Goal: Task Accomplishment & Management: Use online tool/utility

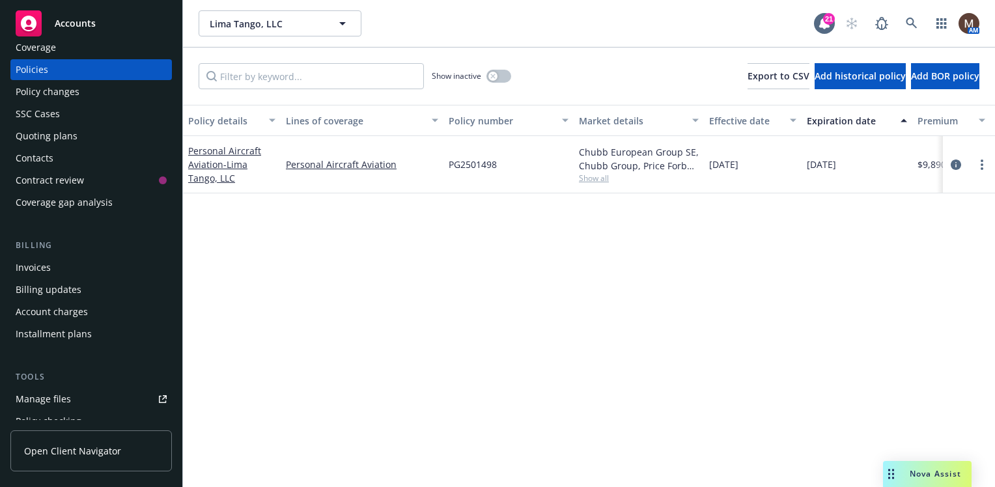
scroll to position [65, 0]
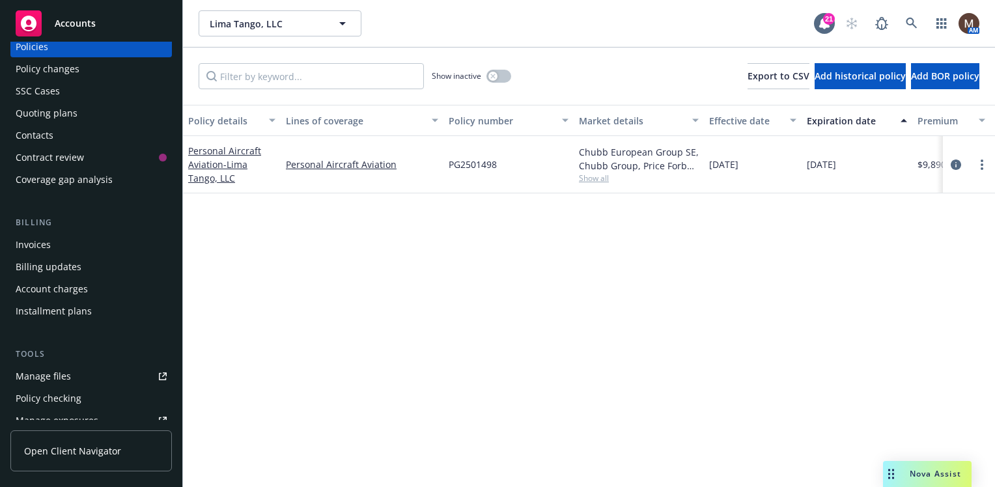
drag, startPoint x: 44, startPoint y: 244, endPoint x: 73, endPoint y: 251, distance: 29.5
click at [44, 244] on div "Invoices" at bounding box center [33, 245] width 35 height 21
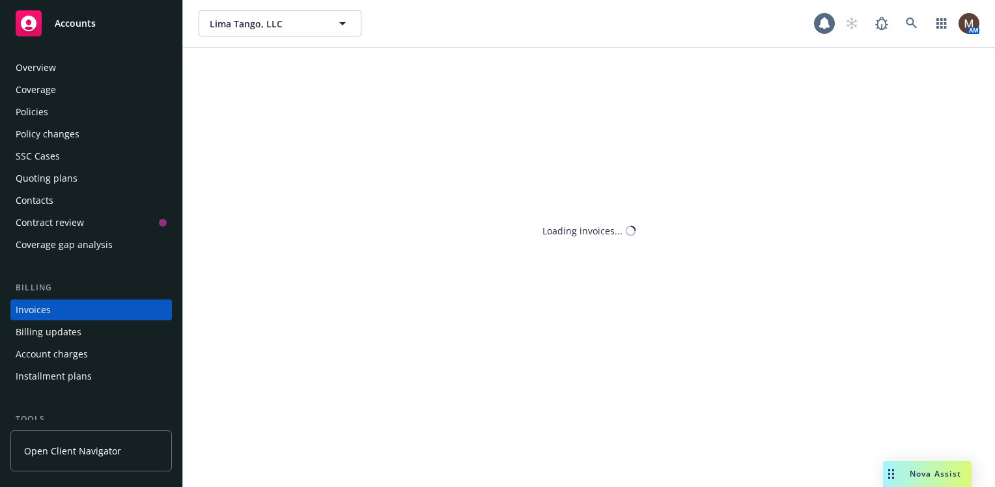
scroll to position [46, 0]
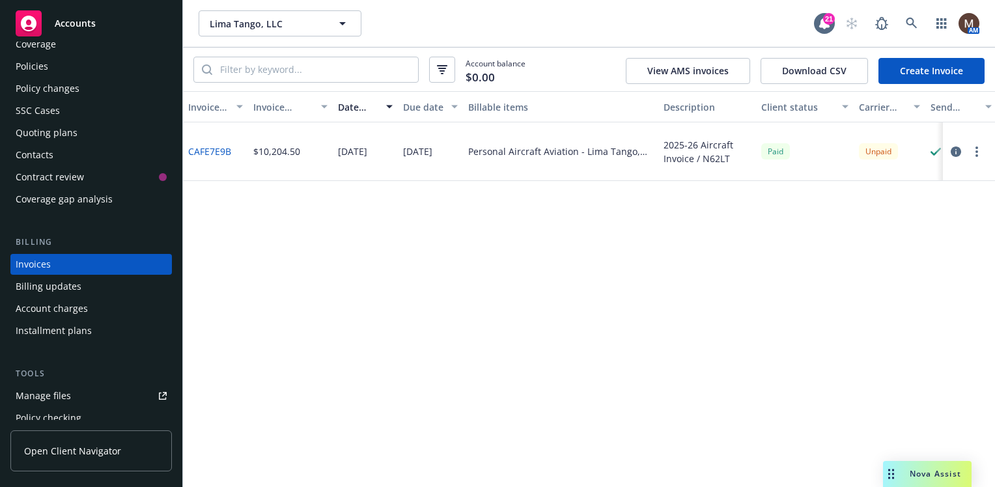
click at [40, 61] on div "Policies" at bounding box center [32, 66] width 33 height 21
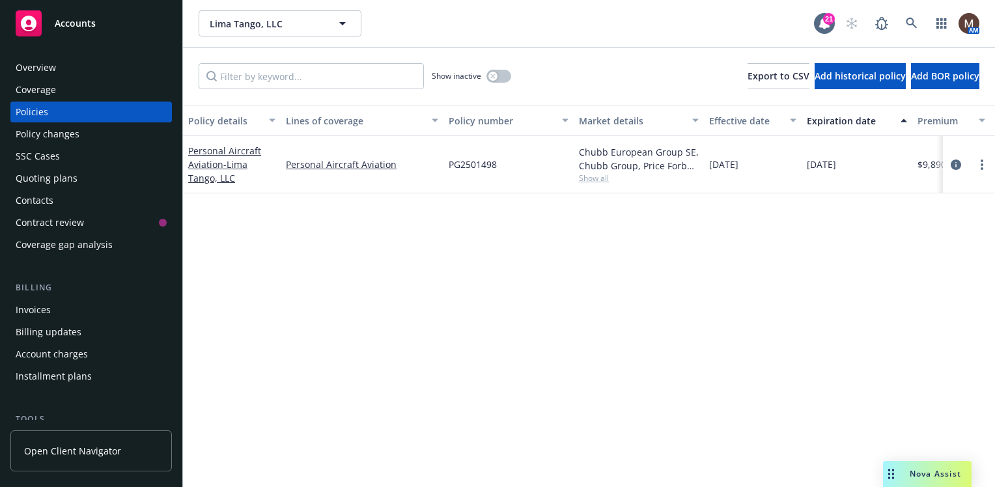
click at [38, 309] on div "Invoices" at bounding box center [33, 310] width 35 height 21
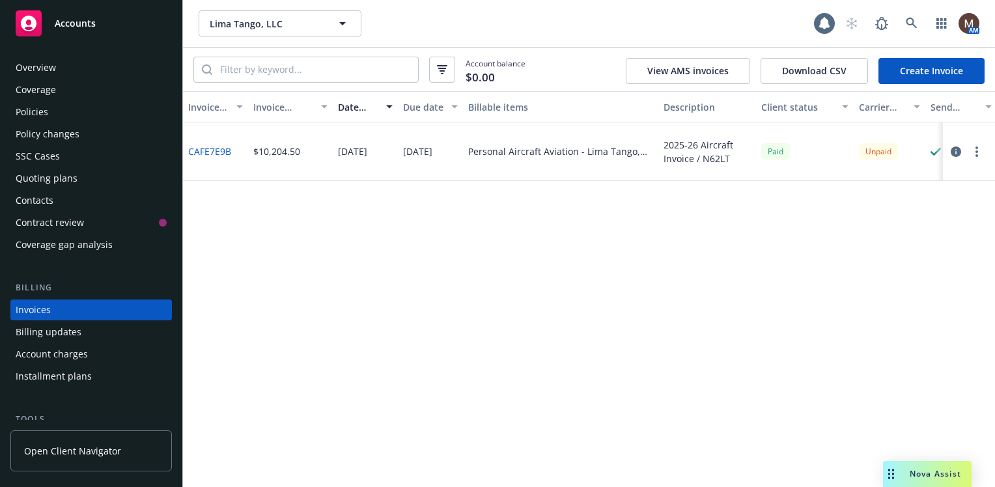
scroll to position [46, 0]
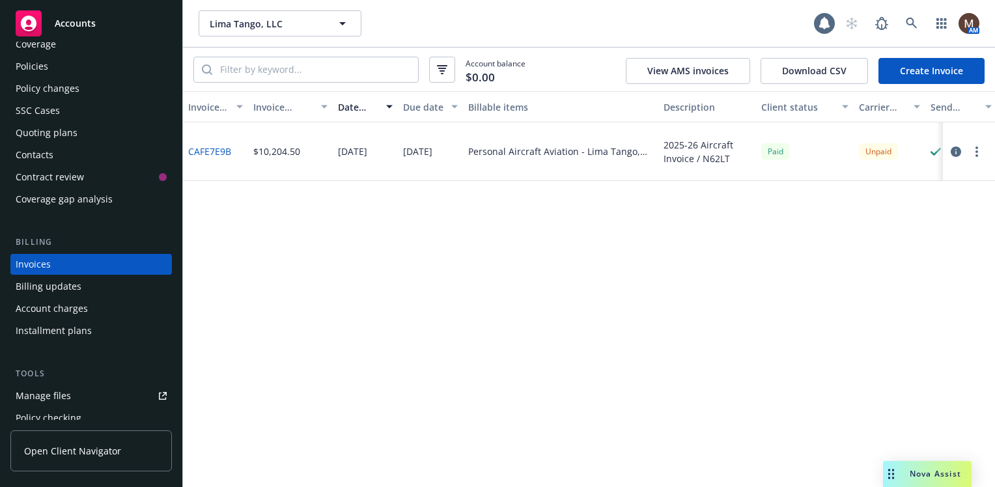
click at [218, 150] on link "CAFE7E9B" at bounding box center [209, 152] width 43 height 14
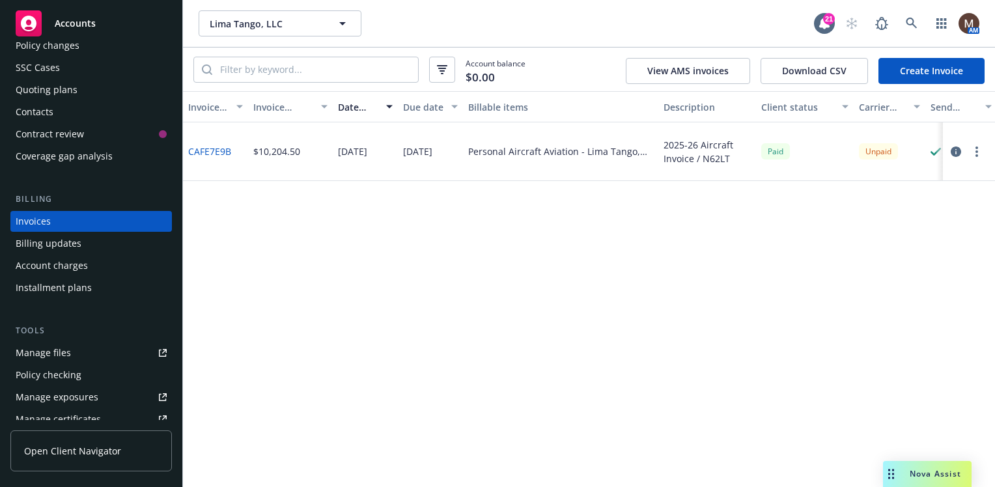
scroll to position [111, 0]
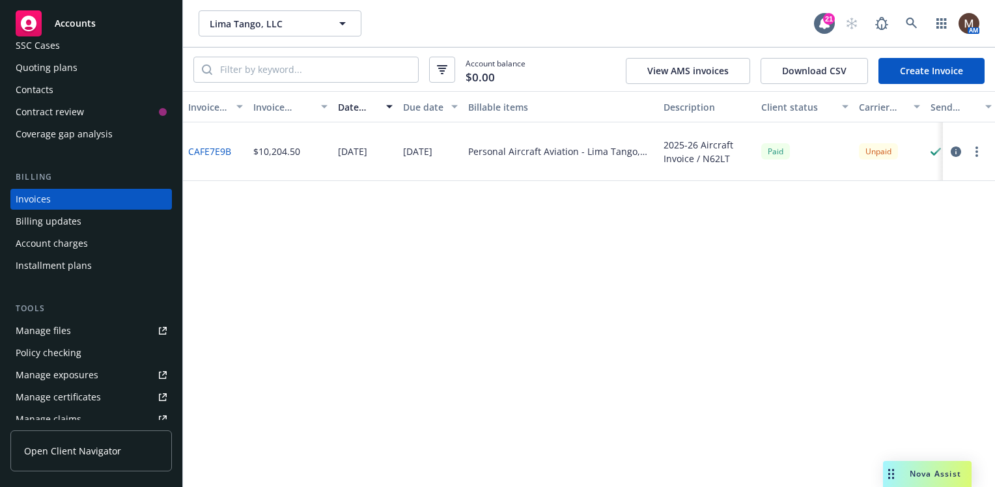
click at [63, 329] on div "Manage files" at bounding box center [43, 331] width 55 height 21
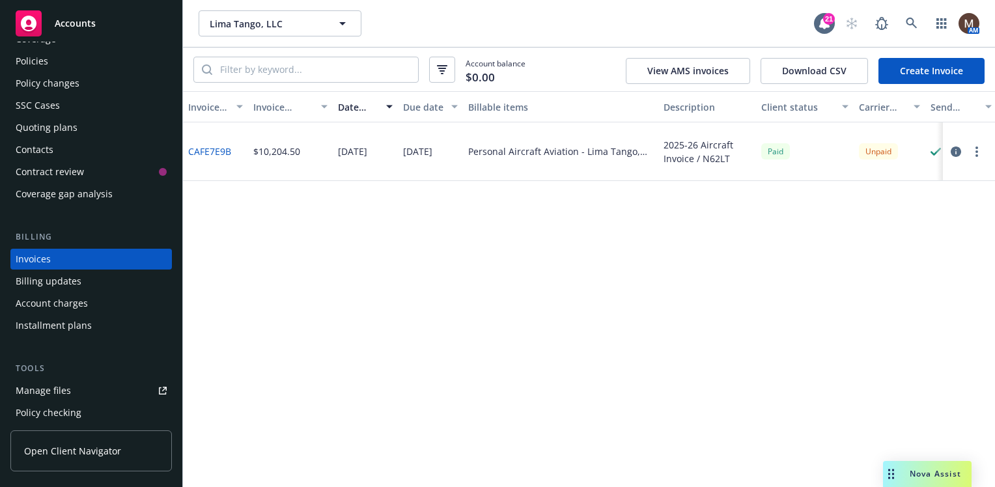
scroll to position [0, 0]
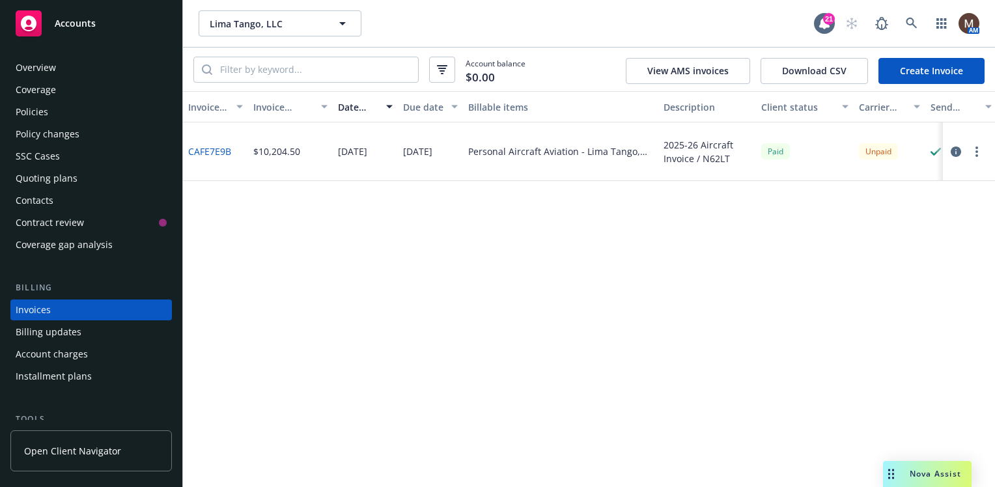
click at [35, 109] on div "Policies" at bounding box center [32, 112] width 33 height 21
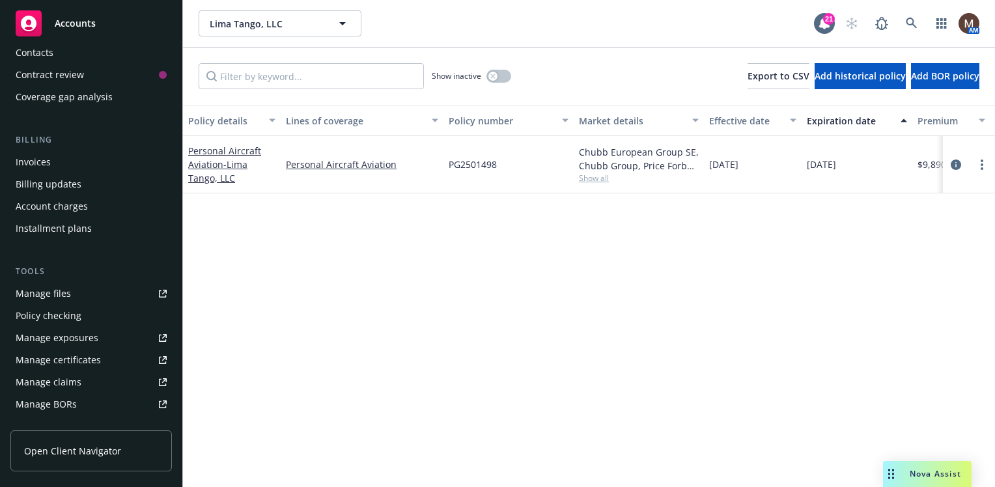
scroll to position [152, 0]
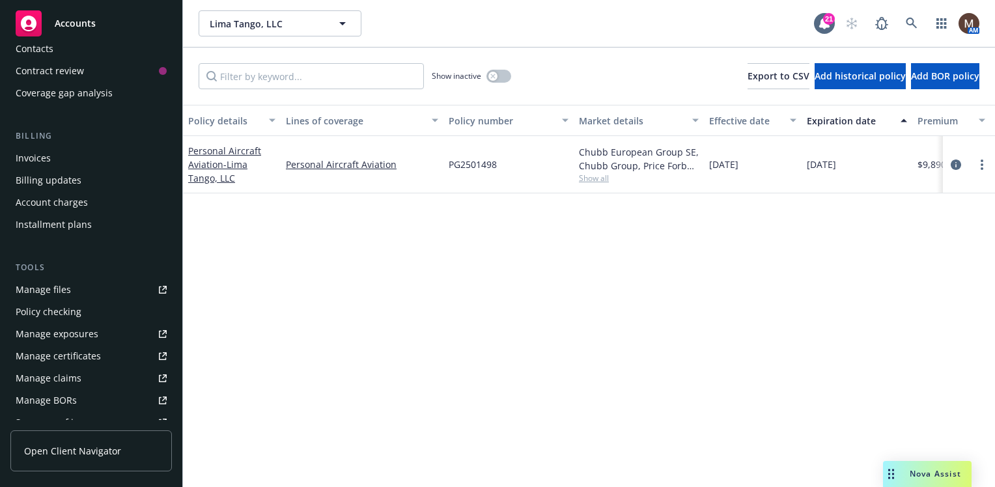
click at [52, 287] on div "Manage files" at bounding box center [43, 289] width 55 height 21
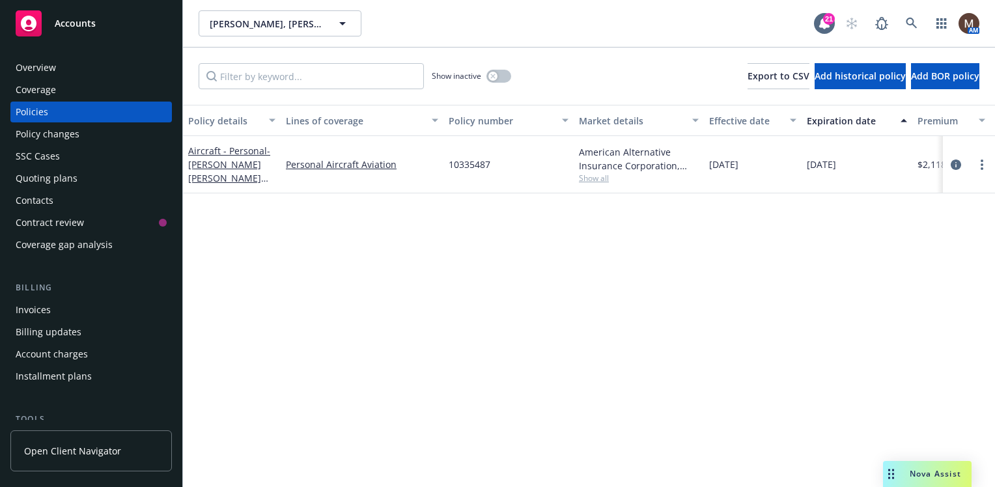
scroll to position [65, 0]
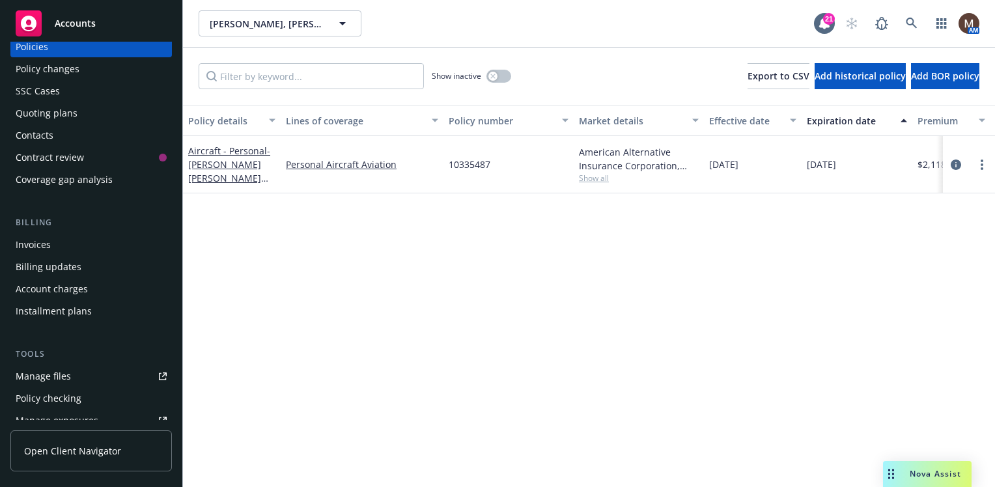
click at [49, 370] on div "Manage files" at bounding box center [43, 376] width 55 height 21
click at [915, 20] on icon at bounding box center [912, 24] width 12 height 12
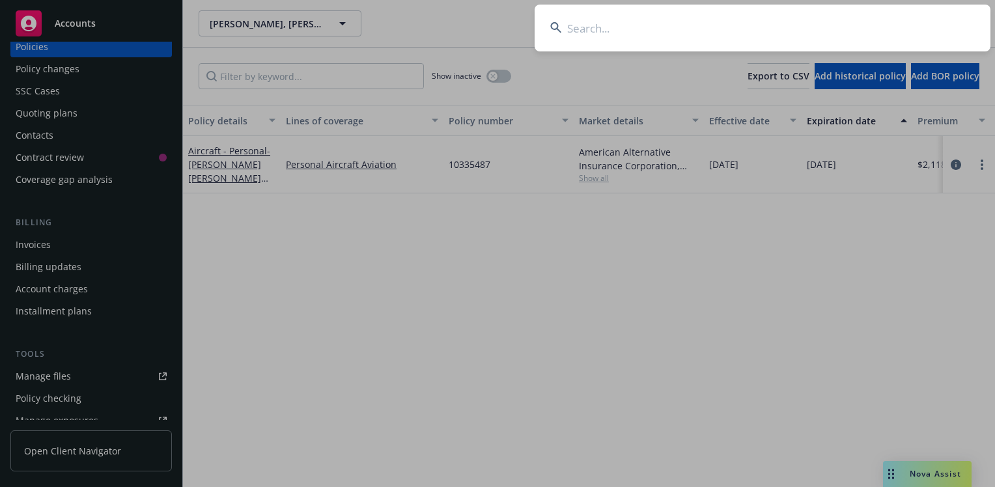
click at [588, 25] on input at bounding box center [763, 28] width 456 height 47
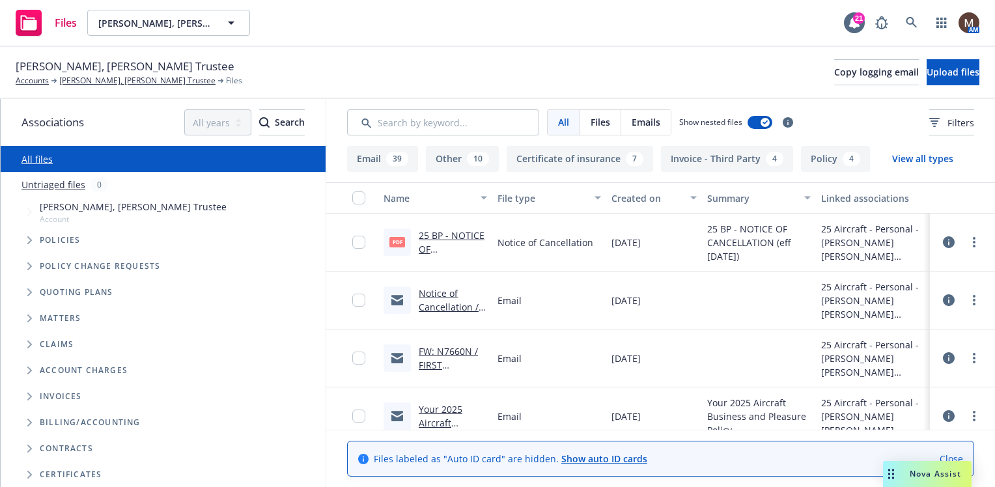
click at [469, 235] on link "25 BP - NOTICE OF CANCELLATION (eff 09.05.2025).pdf" at bounding box center [452, 255] width 67 height 53
drag, startPoint x: 132, startPoint y: 79, endPoint x: 139, endPoint y: 82, distance: 8.5
click at [132, 79] on link "[PERSON_NAME], [PERSON_NAME] Trustee" at bounding box center [137, 81] width 156 height 12
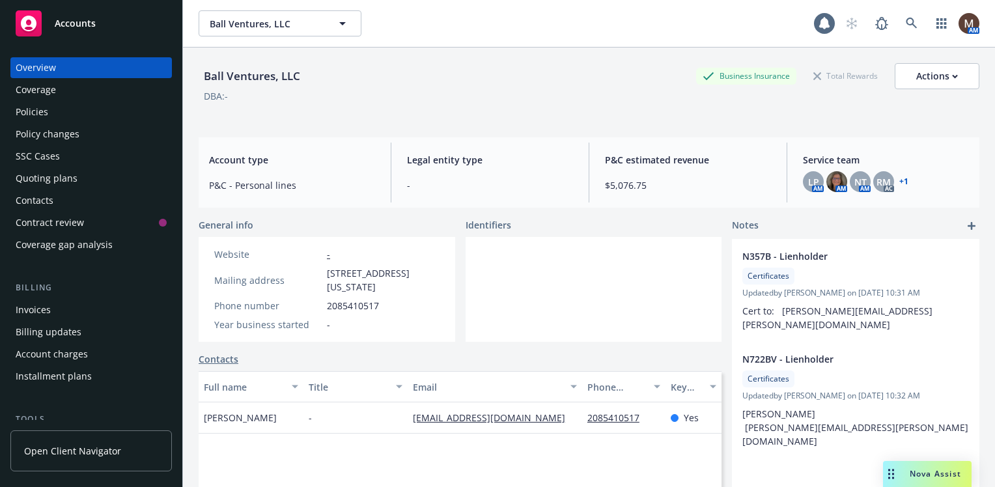
click at [50, 199] on div "Contacts" at bounding box center [35, 200] width 38 height 21
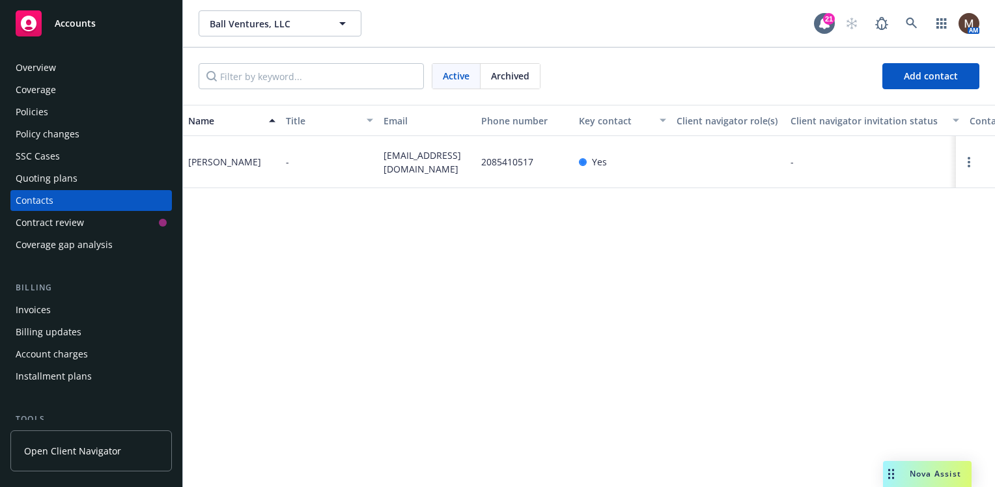
scroll to position [65, 0]
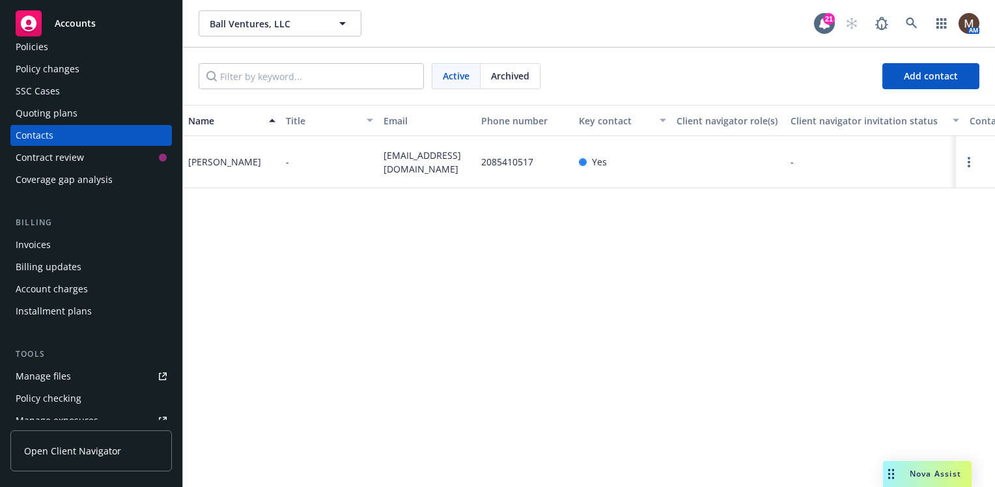
click at [59, 377] on div "Manage files" at bounding box center [43, 376] width 55 height 21
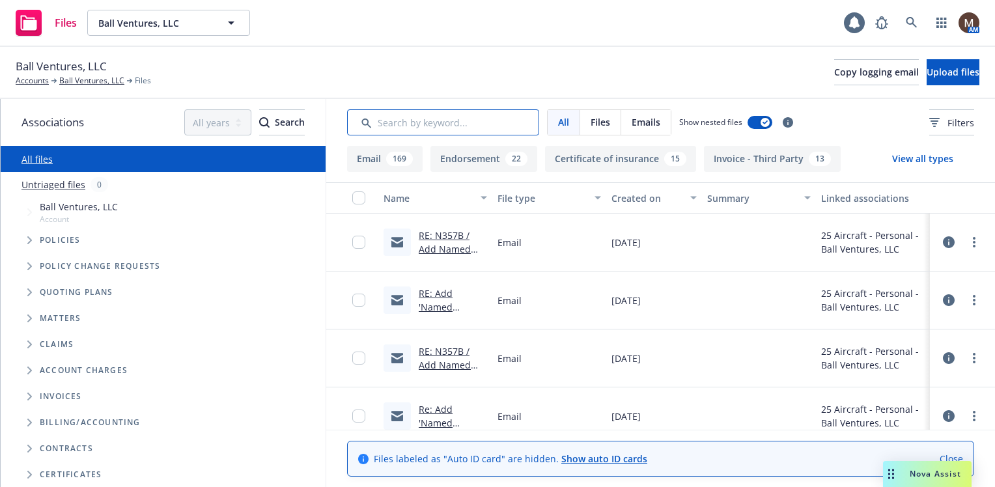
click at [408, 124] on input "Search by keyword..." at bounding box center [443, 122] width 192 height 26
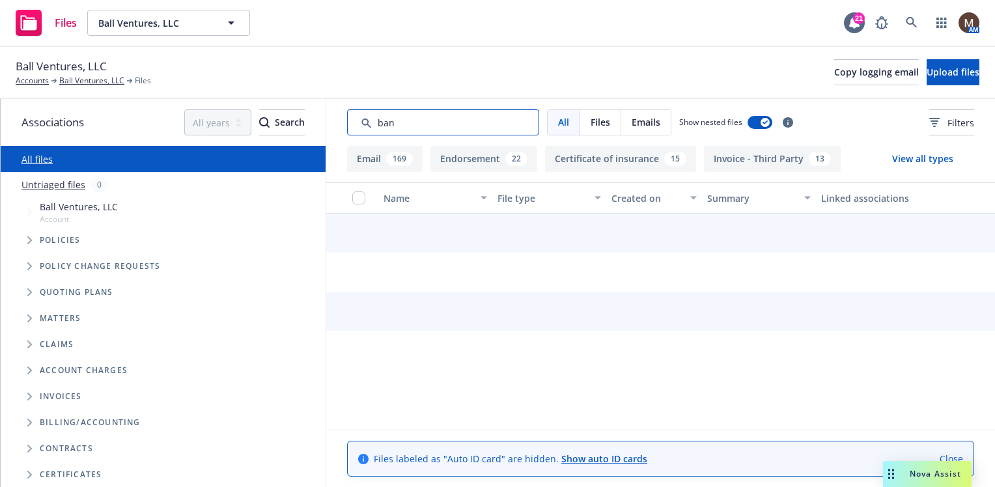
type input "bank"
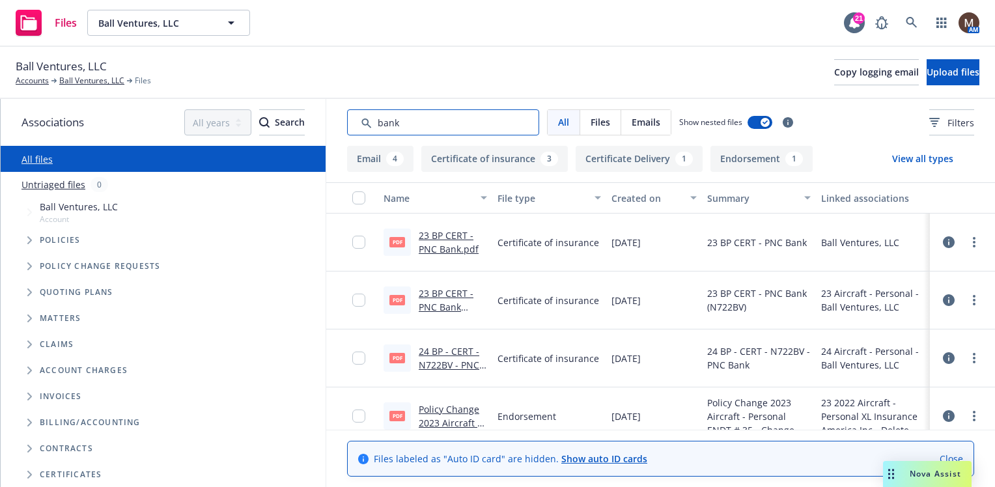
drag, startPoint x: 433, startPoint y: 130, endPoint x: 367, endPoint y: 127, distance: 65.9
click at [367, 127] on input "Search by keyword..." at bounding box center [443, 122] width 192 height 26
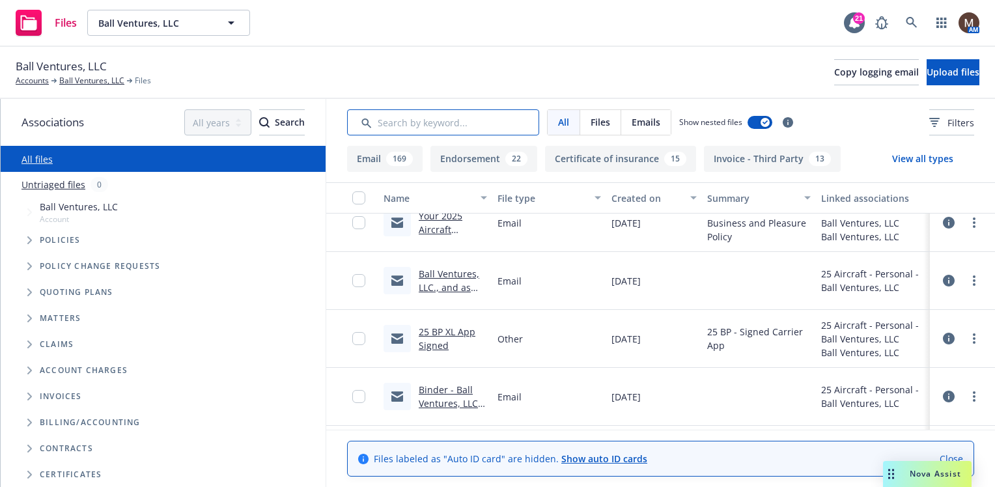
scroll to position [651, 0]
click at [451, 270] on link "Ball Ventures, LLC., and as endorsed - UA00016662AV25A - Policy and Invoice" at bounding box center [451, 307] width 65 height 81
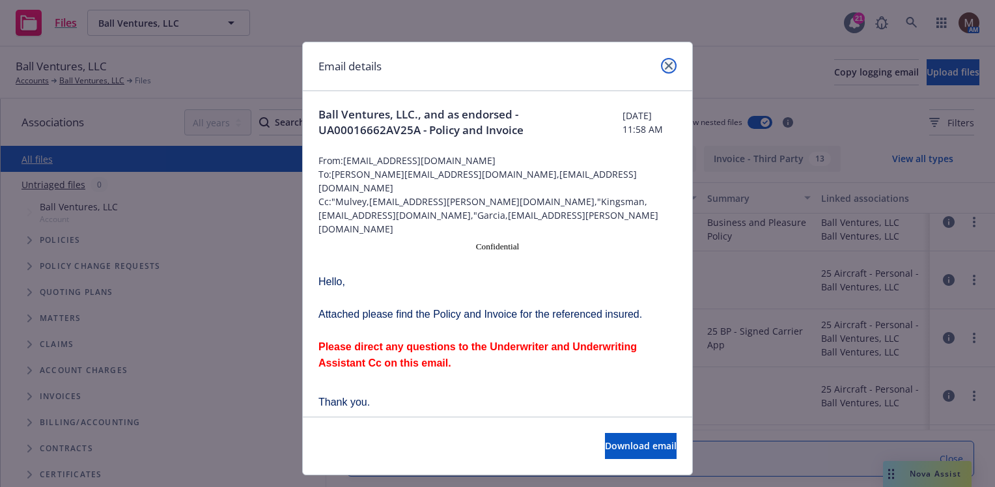
click at [661, 64] on link "close" at bounding box center [669, 66] width 16 height 16
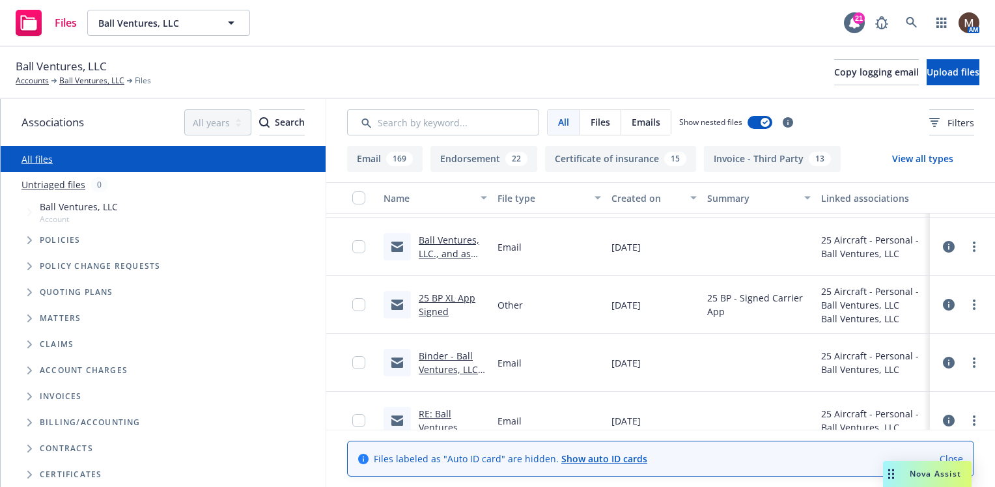
scroll to position [717, 0]
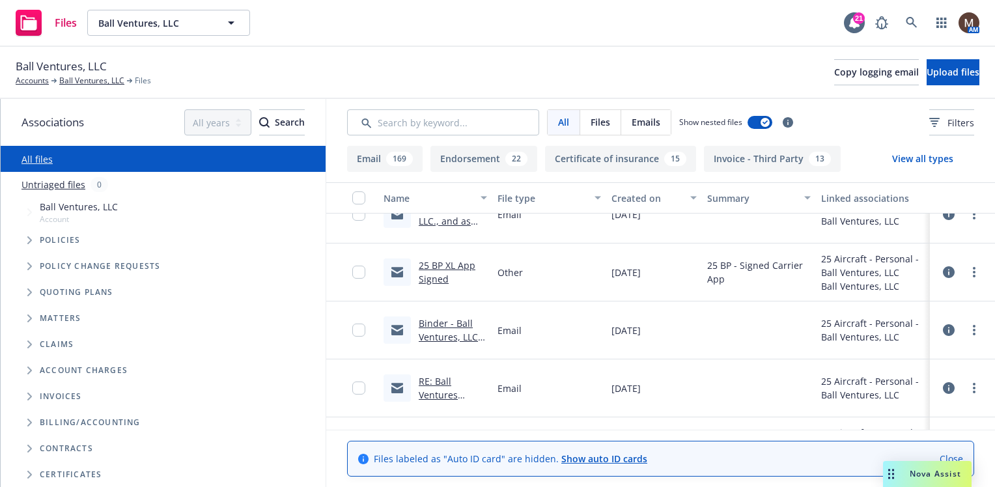
click at [463, 322] on link "Binder - Ball Ventures, LLC - QUA0174659AV25A" at bounding box center [452, 343] width 67 height 53
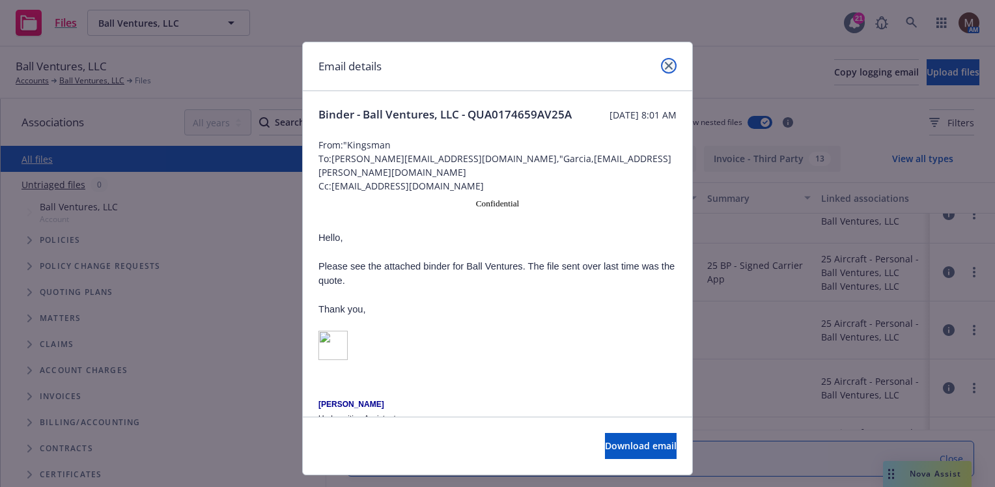
click at [665, 64] on icon "close" at bounding box center [669, 66] width 8 height 8
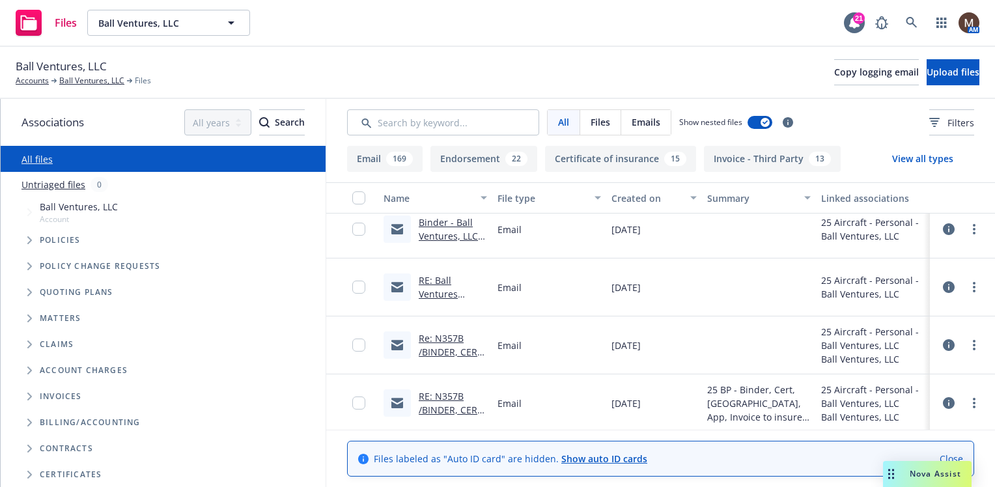
scroll to position [847, 0]
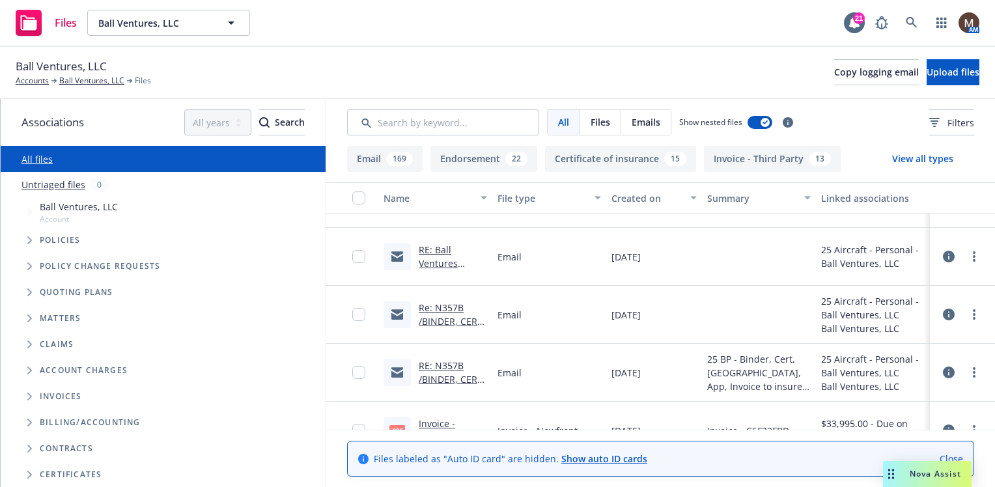
click at [464, 318] on link "Re: N357B /BINDER, CERT, [GEOGRAPHIC_DATA], APP, INVOICE / Ball Ventures, LLC /…" at bounding box center [452, 349] width 66 height 94
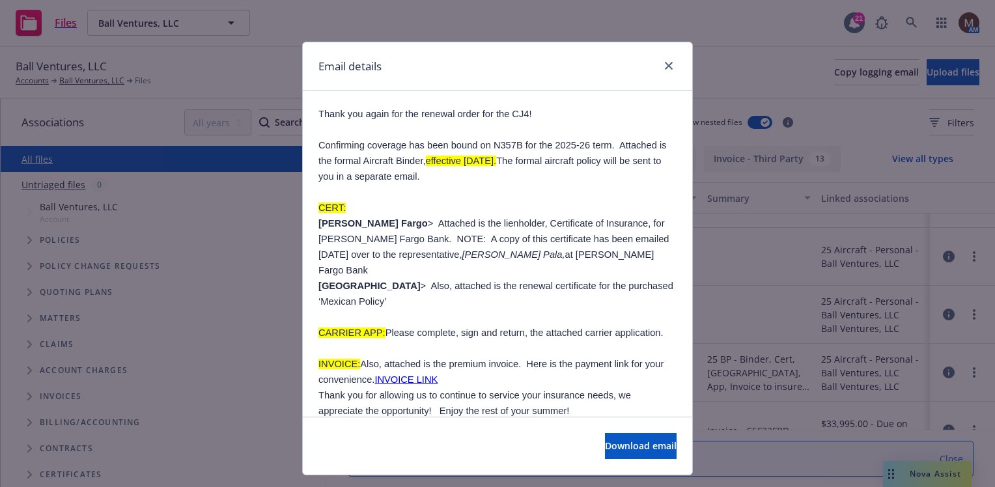
scroll to position [456, 0]
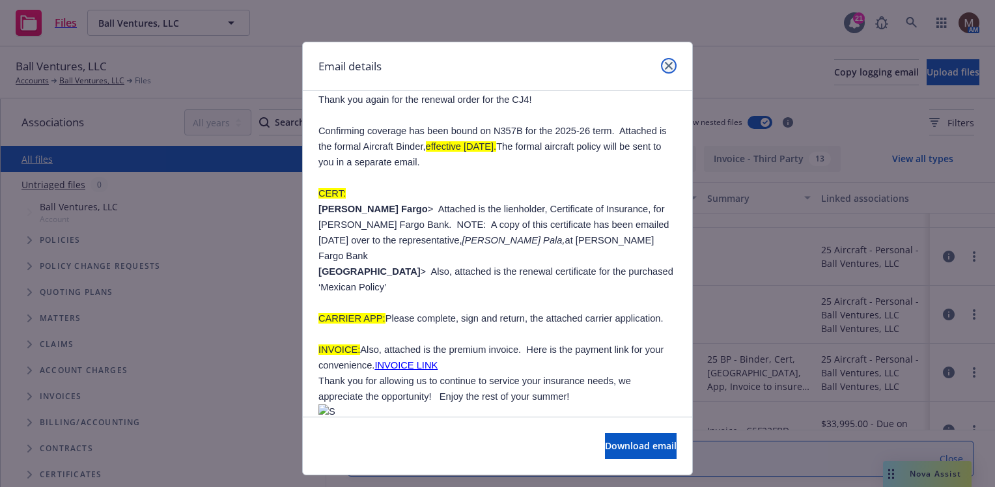
click at [665, 62] on icon "close" at bounding box center [669, 66] width 8 height 8
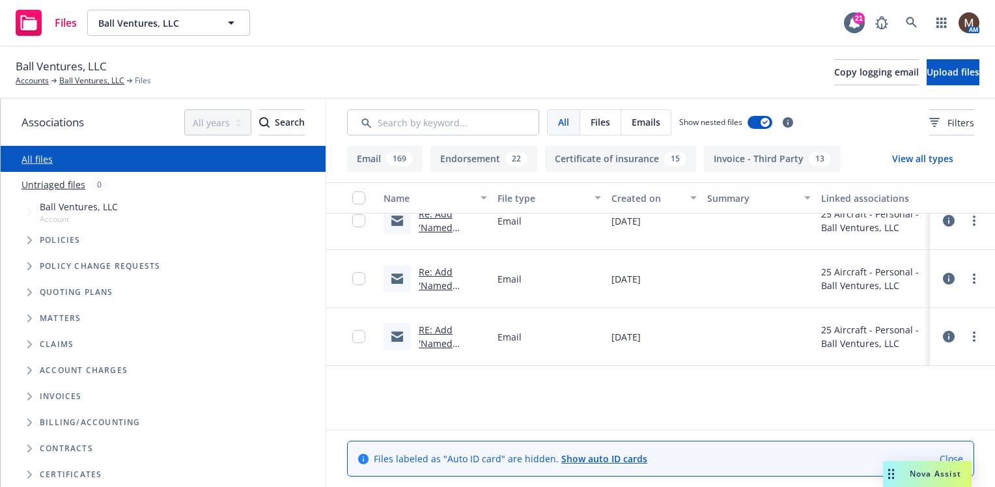
scroll to position [0, 0]
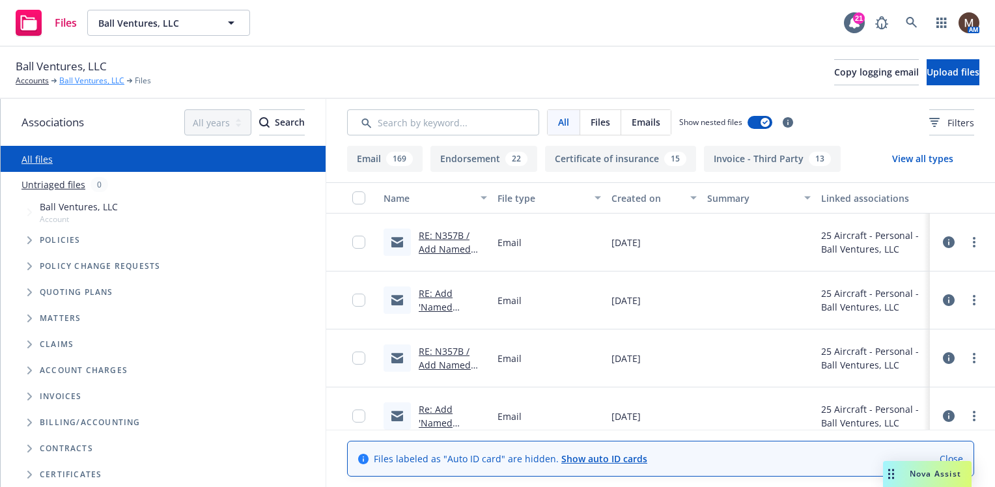
click at [86, 80] on link "Ball Ventures, LLC" at bounding box center [91, 81] width 65 height 12
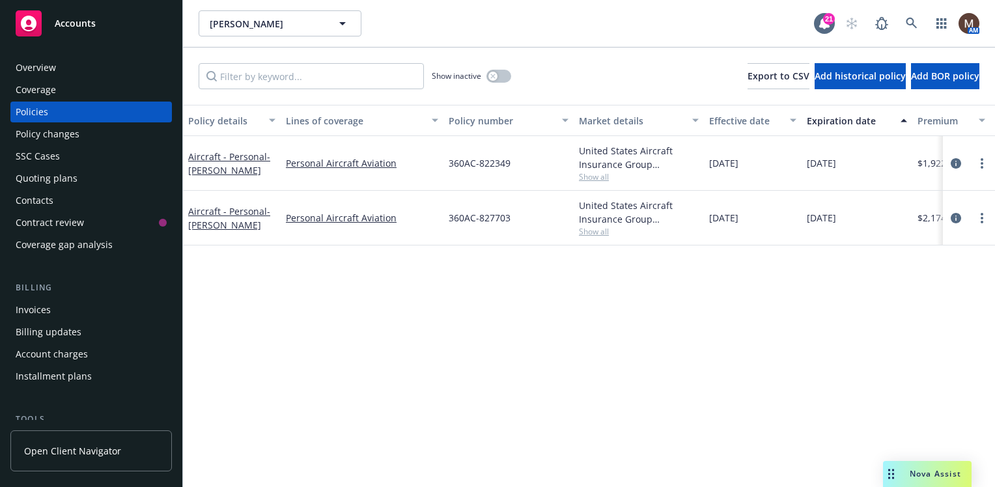
scroll to position [65, 0]
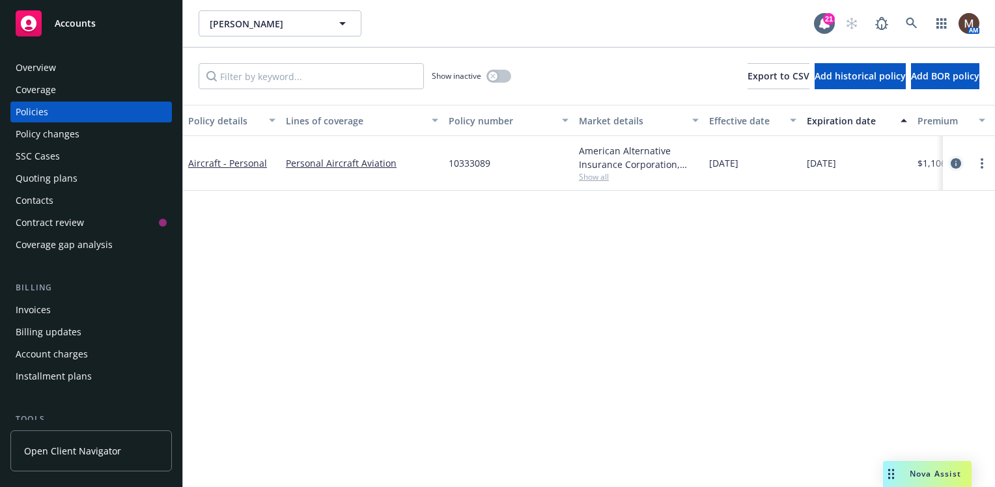
click at [954, 160] on icon "circleInformation" at bounding box center [956, 163] width 10 height 10
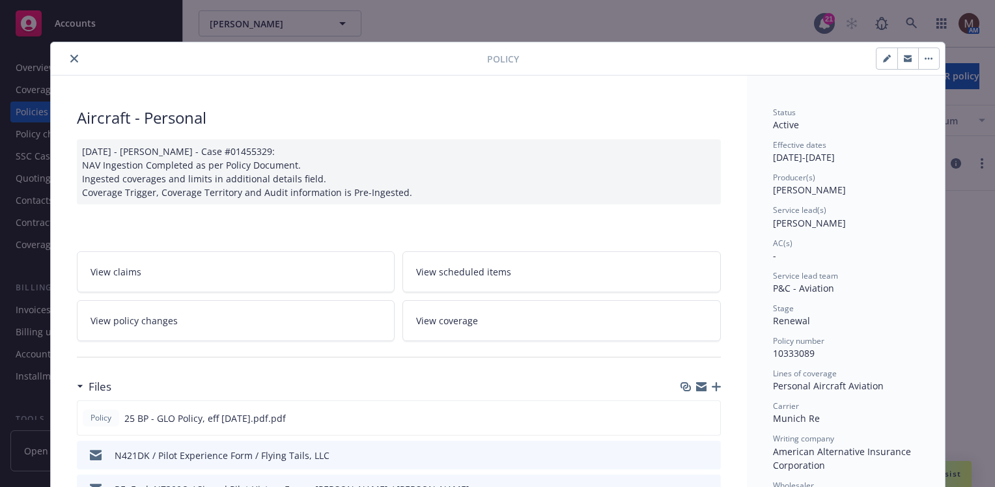
scroll to position [65, 0]
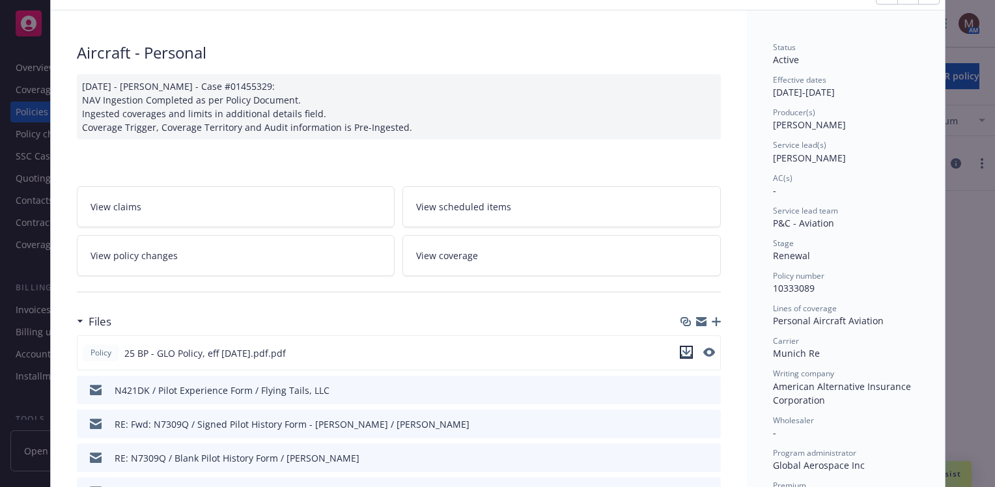
click at [682, 348] on icon "download file" at bounding box center [686, 352] width 10 height 10
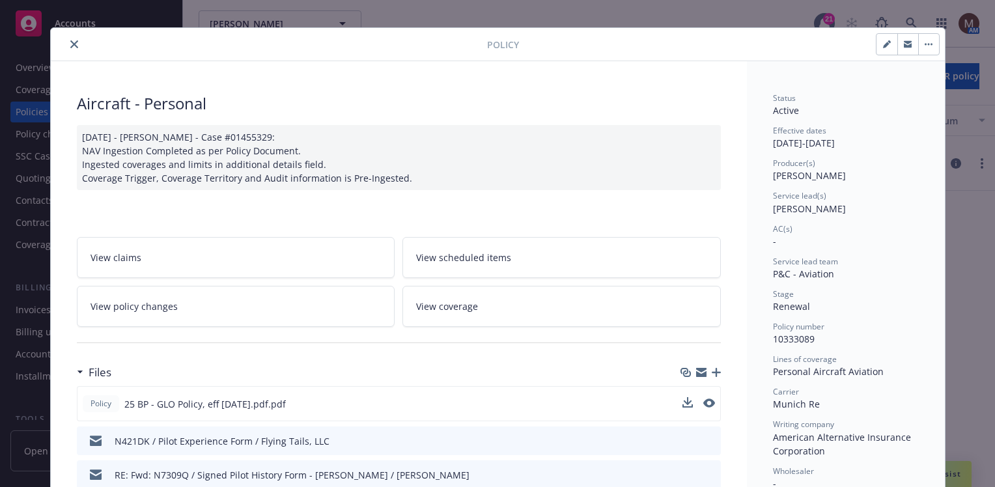
scroll to position [0, 0]
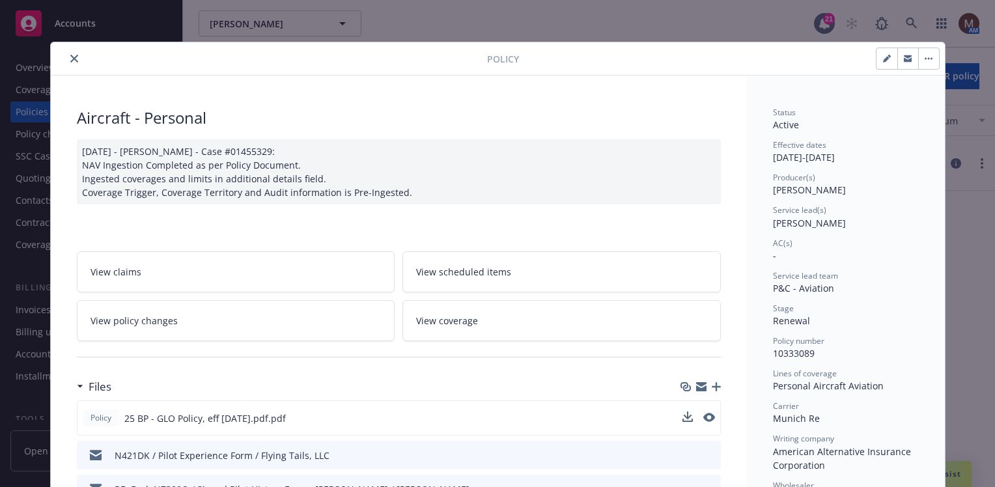
drag, startPoint x: 69, startPoint y: 52, endPoint x: 78, endPoint y: 67, distance: 17.5
click at [68, 52] on button "close" at bounding box center [74, 59] width 16 height 16
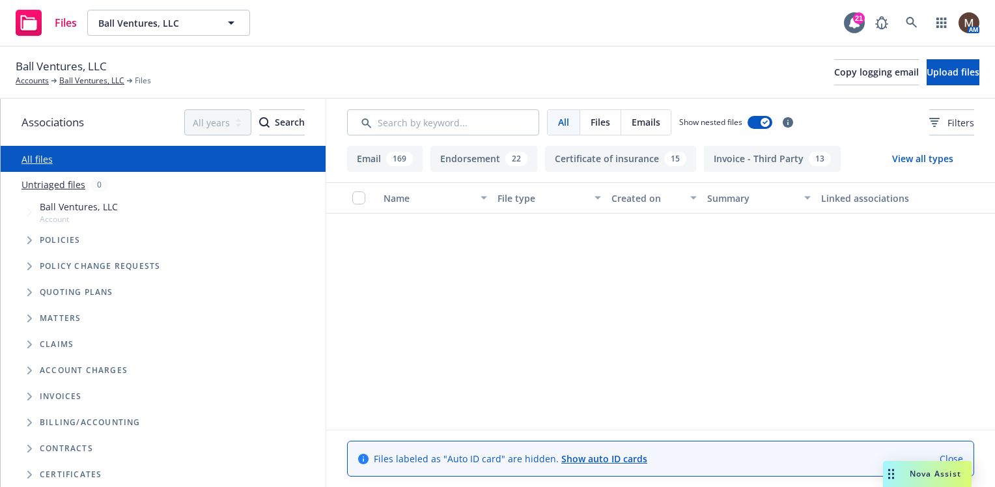
scroll to position [651, 0]
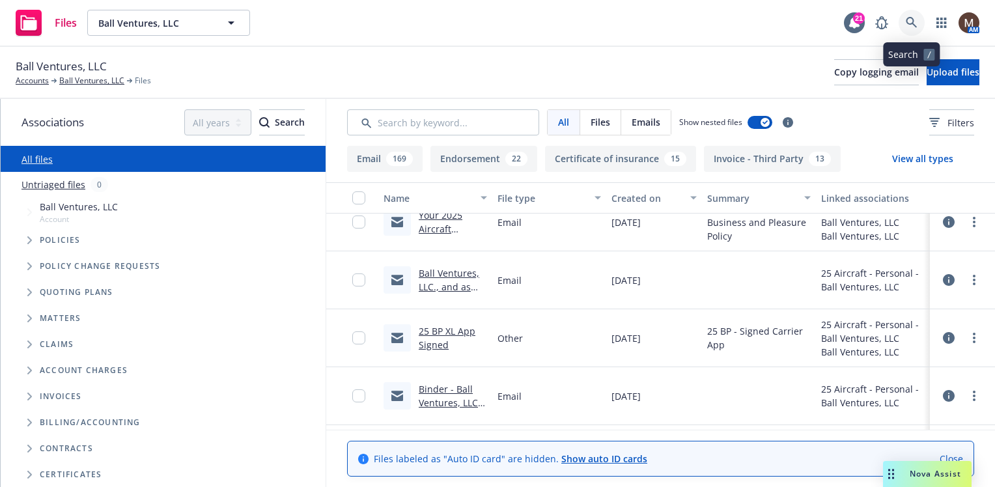
click at [911, 19] on icon at bounding box center [912, 23] width 12 height 12
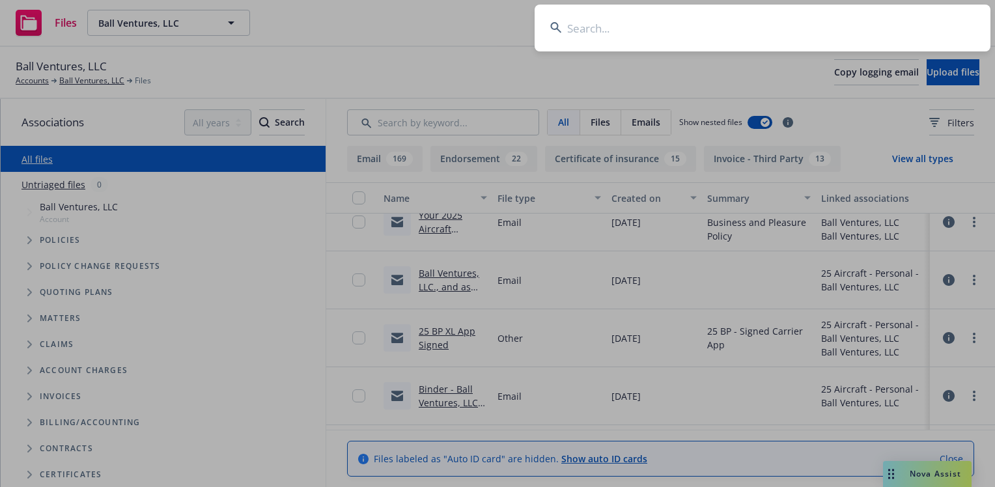
click at [586, 30] on input at bounding box center [763, 28] width 456 height 47
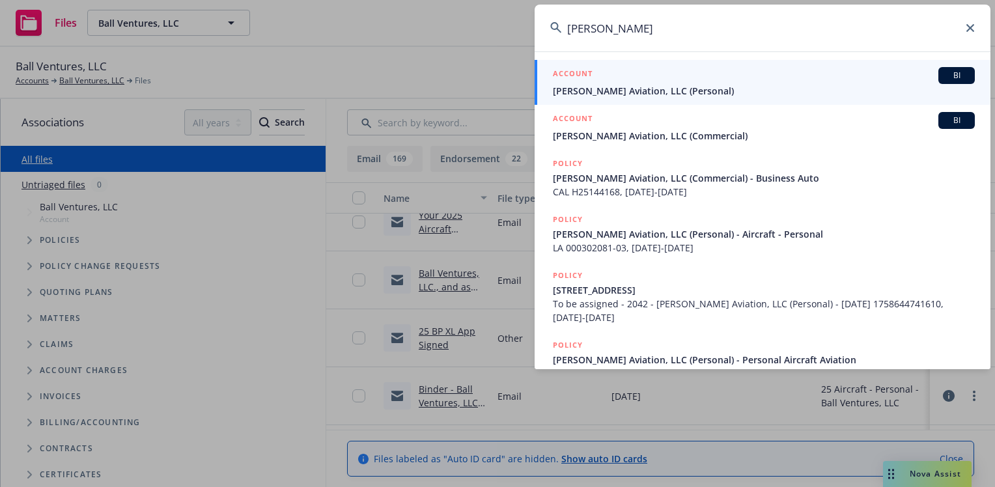
type input "reginald michaud"
click at [580, 87] on span "[PERSON_NAME] Aviation, LLC (Personal)" at bounding box center [764, 91] width 422 height 14
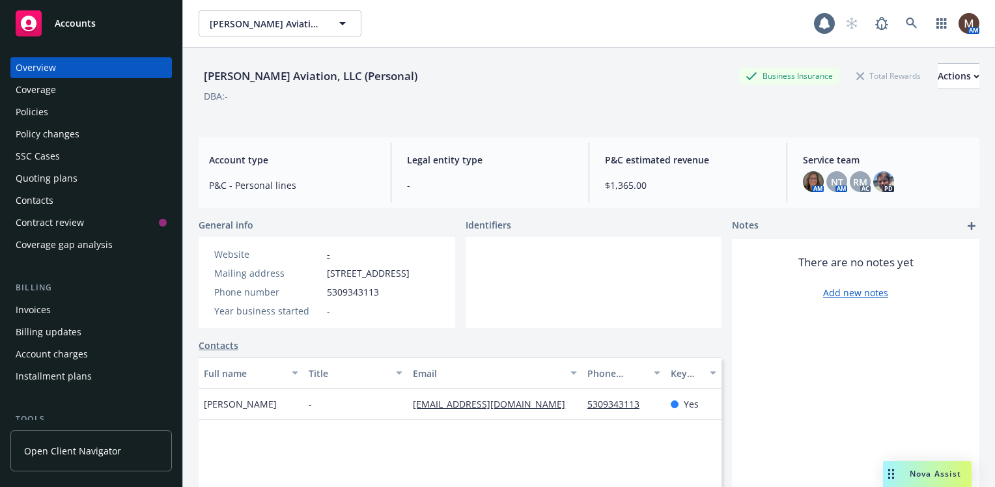
click at [53, 113] on div "Policies" at bounding box center [91, 112] width 151 height 21
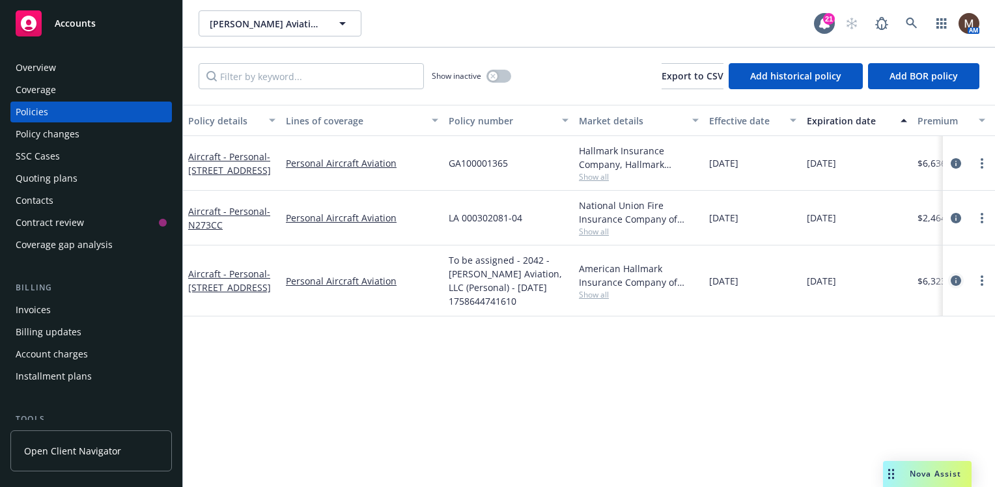
click at [956, 278] on icon "circleInformation" at bounding box center [956, 281] width 10 height 10
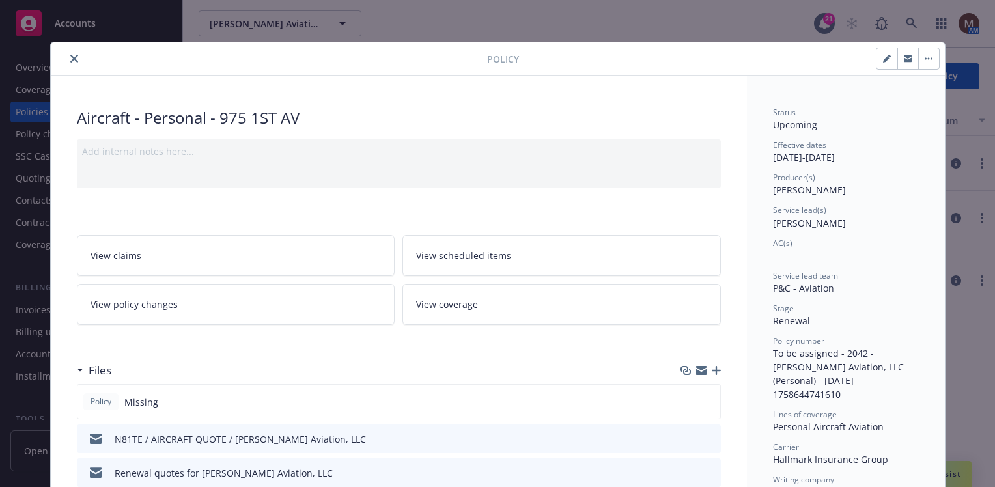
click at [72, 58] on icon "close" at bounding box center [74, 59] width 8 height 8
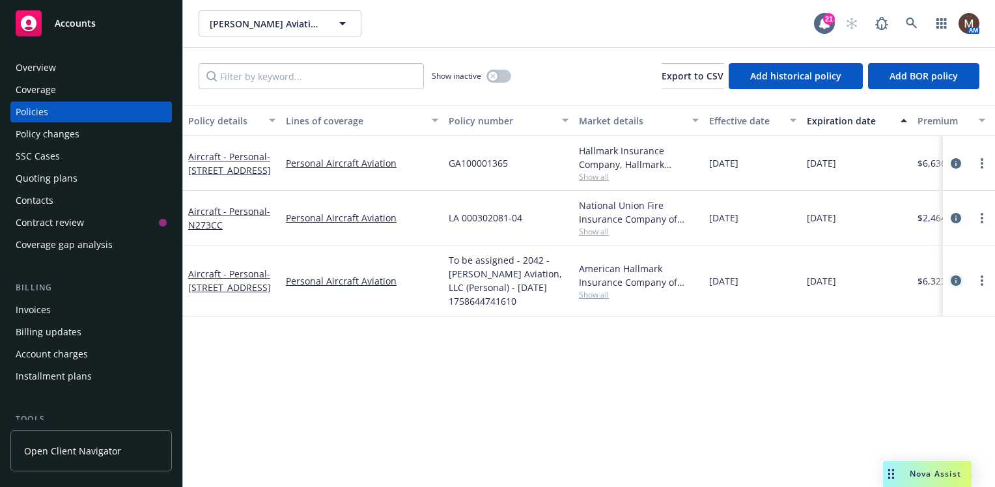
click at [955, 278] on icon "circleInformation" at bounding box center [956, 281] width 10 height 10
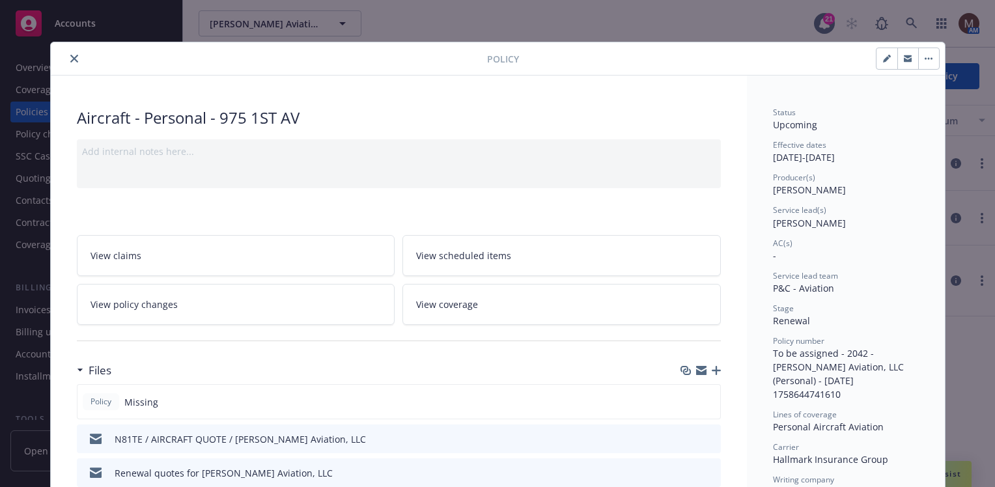
scroll to position [39, 0]
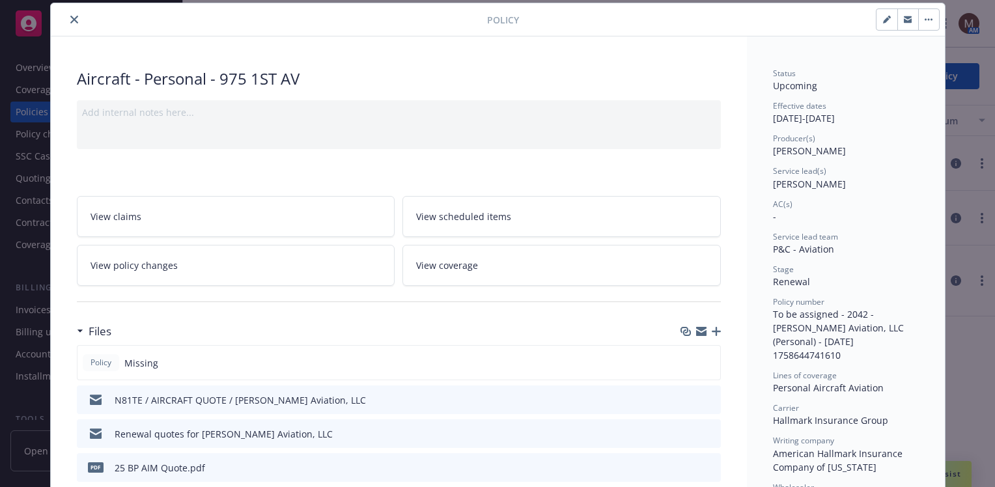
click at [712, 330] on icon "button" at bounding box center [716, 331] width 9 height 9
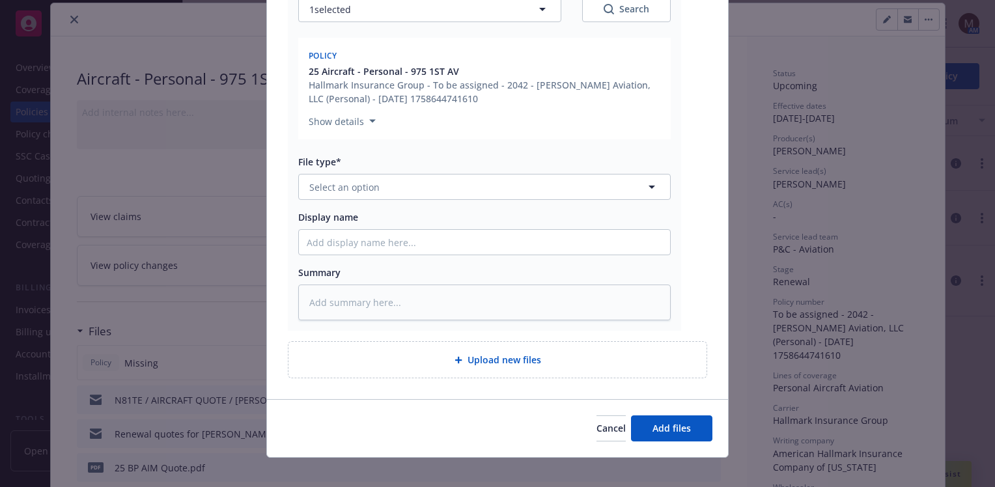
scroll to position [232, 0]
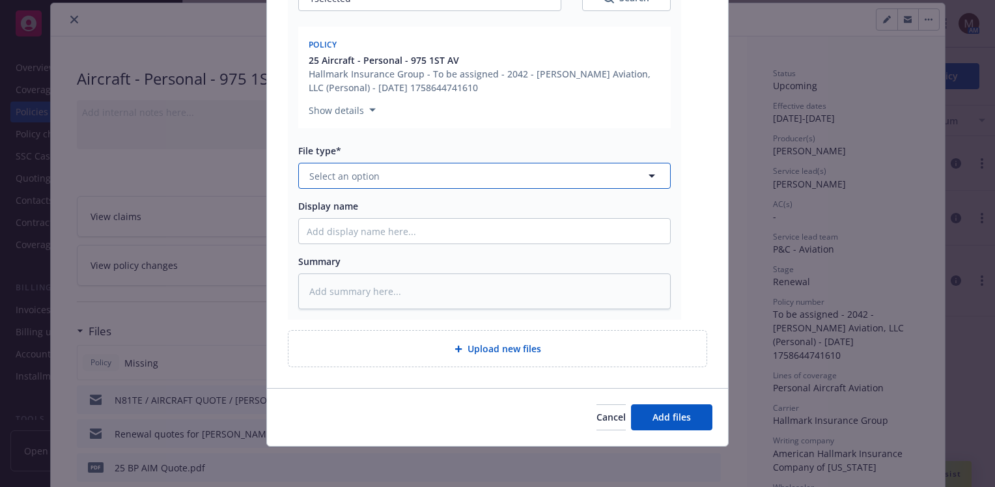
click at [648, 173] on icon "button" at bounding box center [652, 176] width 16 height 16
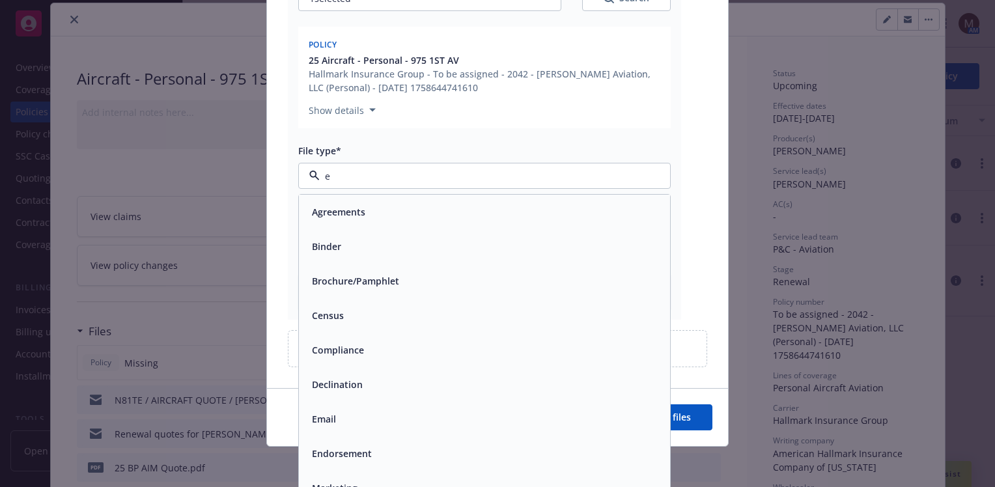
type input "em"
click at [377, 253] on div "Email" at bounding box center [485, 246] width 356 height 19
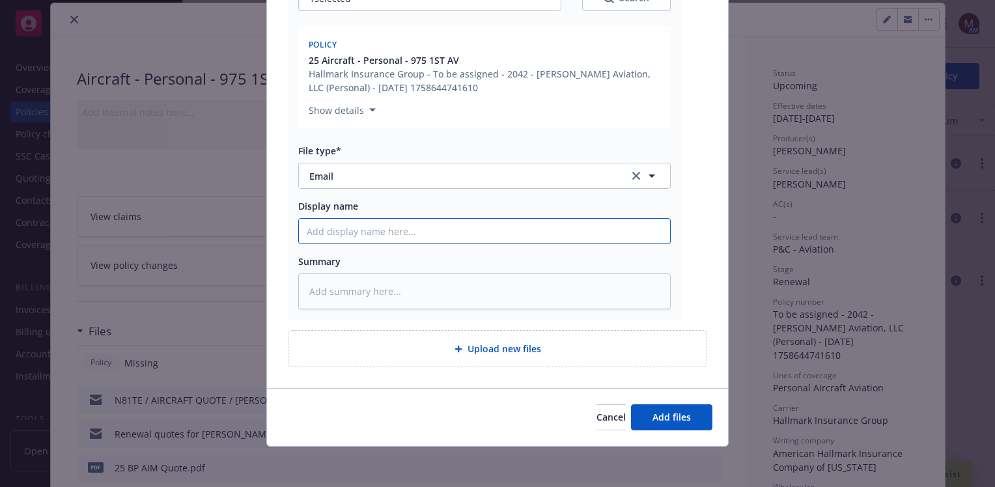
click at [326, 236] on input "Display name" at bounding box center [484, 231] width 371 height 25
type textarea "x"
type input "2"
type textarea "x"
type input "25"
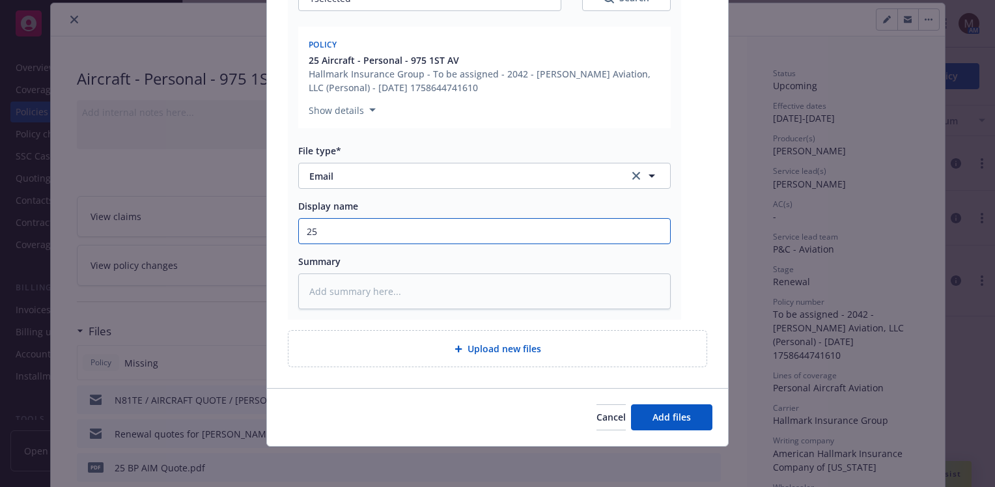
type textarea "x"
type input "25"
type textarea "x"
type input "25 B"
type textarea "x"
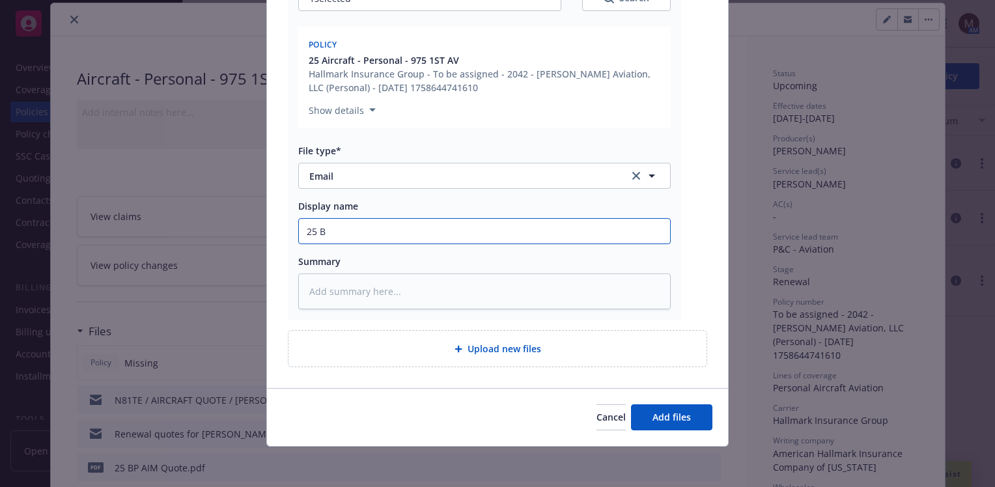
type input "25 BP"
type textarea "x"
type input "25 BP-"
type textarea "x"
type input "25 BP-"
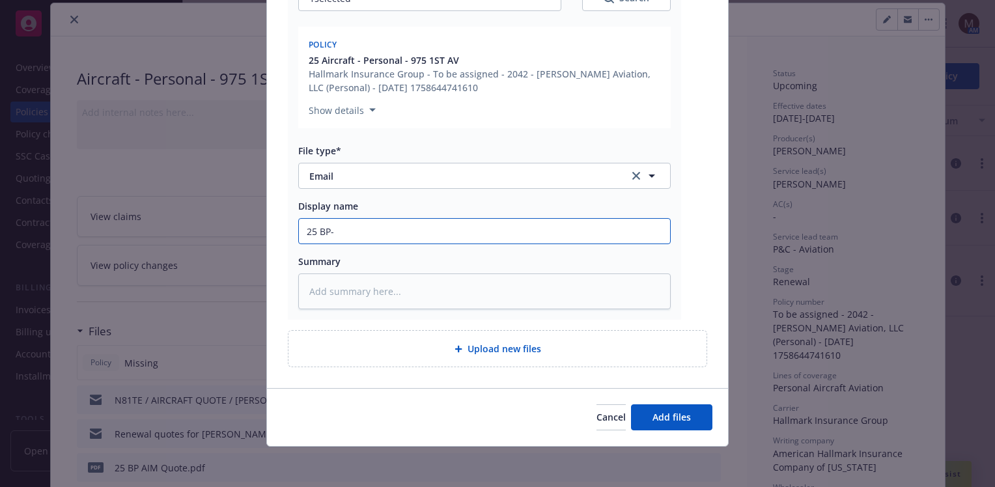
type textarea "x"
type input "25 BP- B"
type textarea "x"
type input "25 BP- Bi"
type textarea "x"
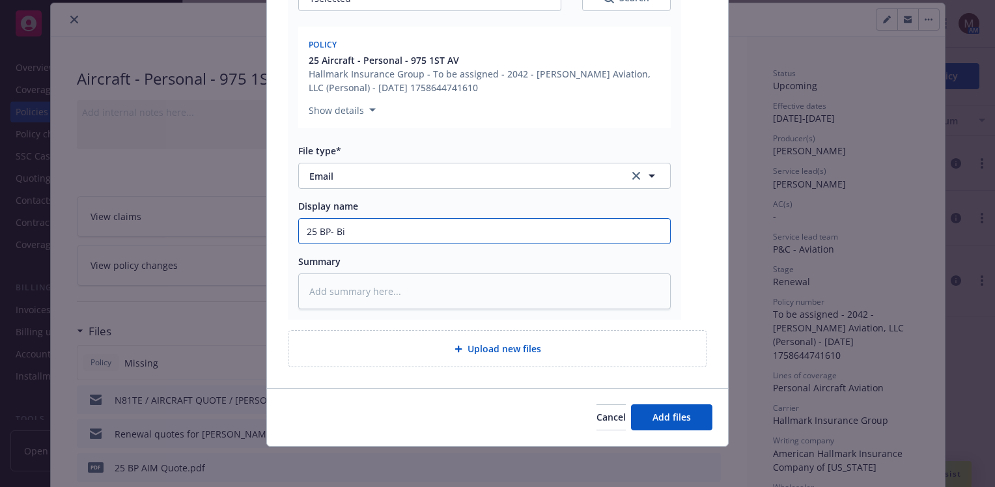
type input "25 BP- Bin"
type textarea "x"
type input "25 BP- Bind"
type textarea "x"
type input "25 BP- Bind"
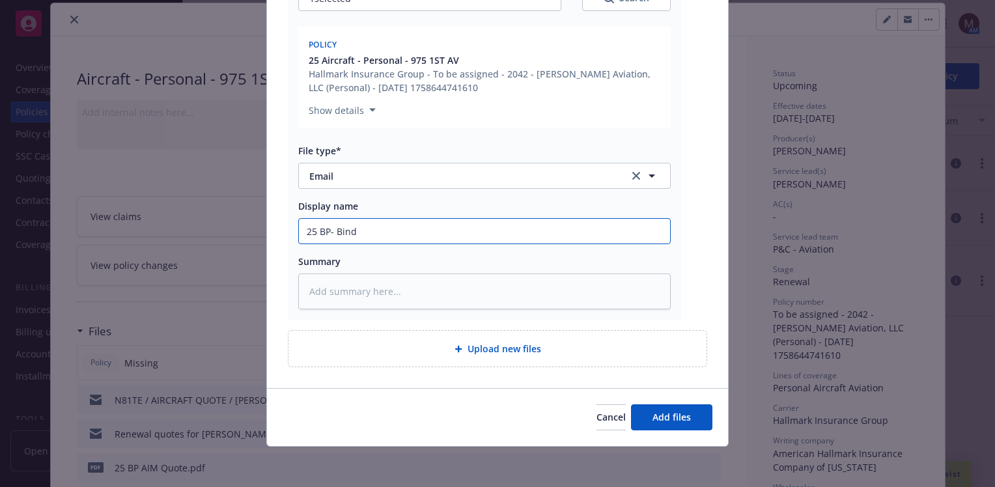
type textarea "x"
type input "25 BP- Bind R"
type textarea "x"
type input "25 BP- Bind Re"
type textarea "x"
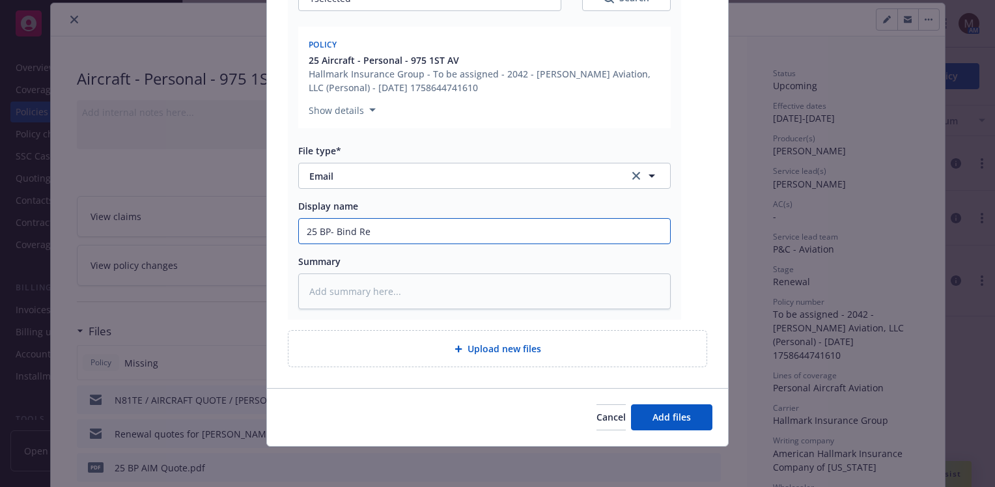
type input "25 BP- Bind Req"
type textarea "x"
type input "25 BP- Bind Requ"
type textarea "x"
type input "25 BP- Bind Reque"
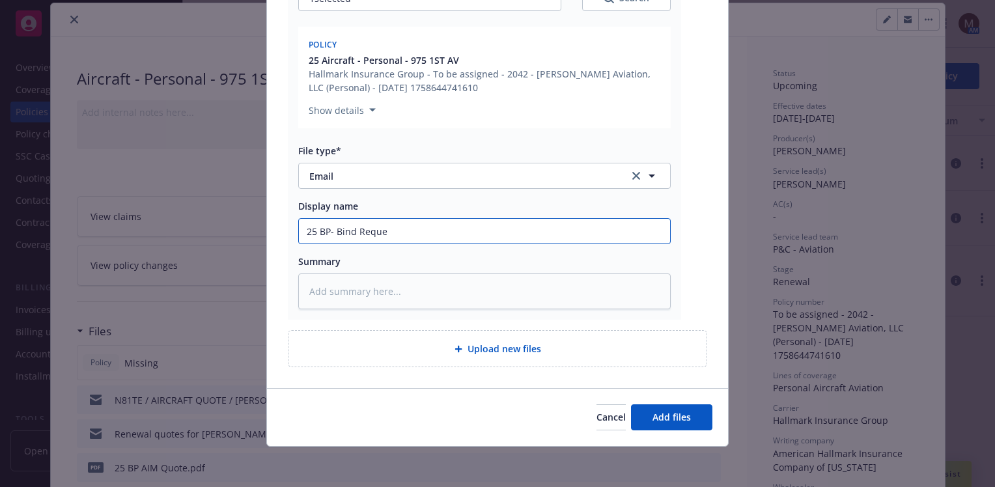
type textarea "x"
type input "25 BP- Bind Reques"
type textarea "x"
type input "25 BP- Bind Request"
type textarea "x"
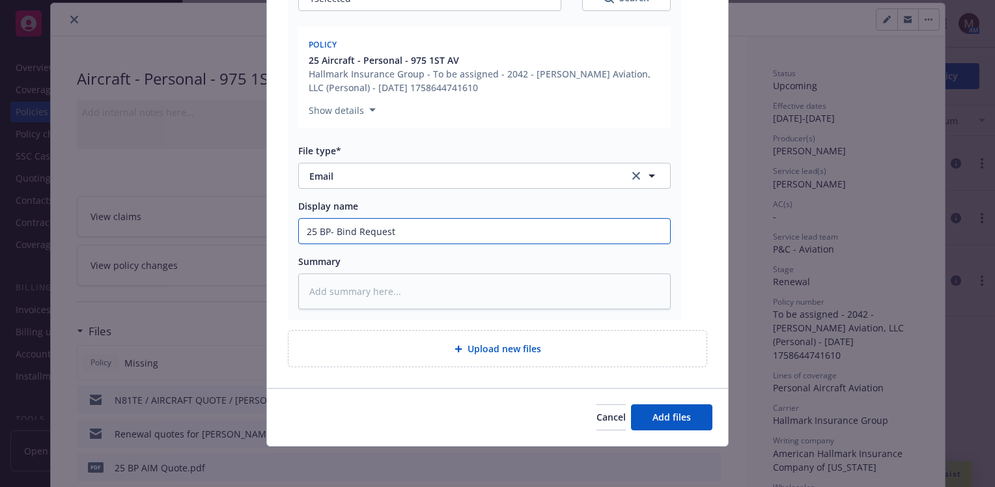
type input "25 BP- Bind Request"
type textarea "x"
type input "25 BP- Bind Request f"
type textarea "x"
type input "25 BP- Bind Request fr"
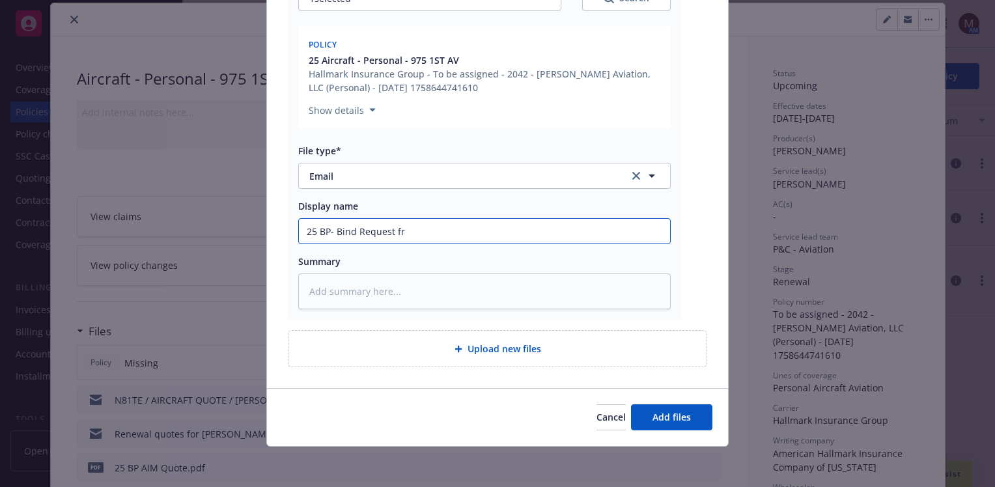
type textarea "x"
type input "25 BP- Bind Request fro"
type textarea "x"
type input "25 BP- Bind Request from"
type textarea "x"
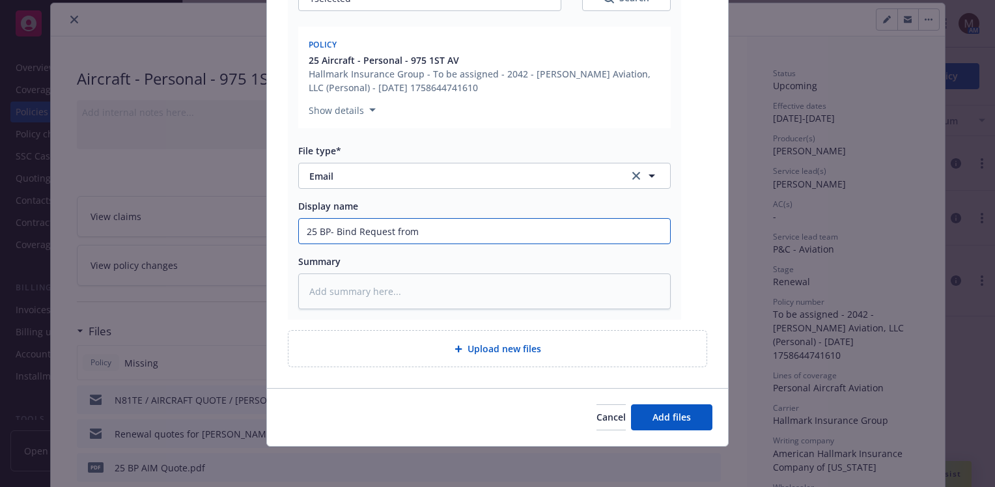
type input "25 BP- Bind Request from"
type textarea "x"
type input "25 BP- Bind Request from I"
type textarea "x"
type input "25 BP- Bind Request from In"
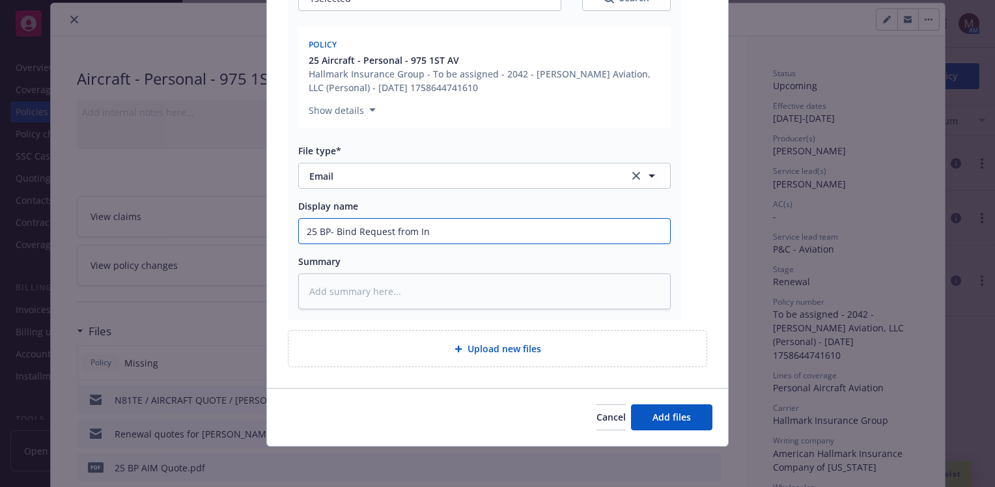
type textarea "x"
type input "25 BP- Bind Request from Ins"
type textarea "x"
type input "25 BP- Bind Request from Insu"
type textarea "x"
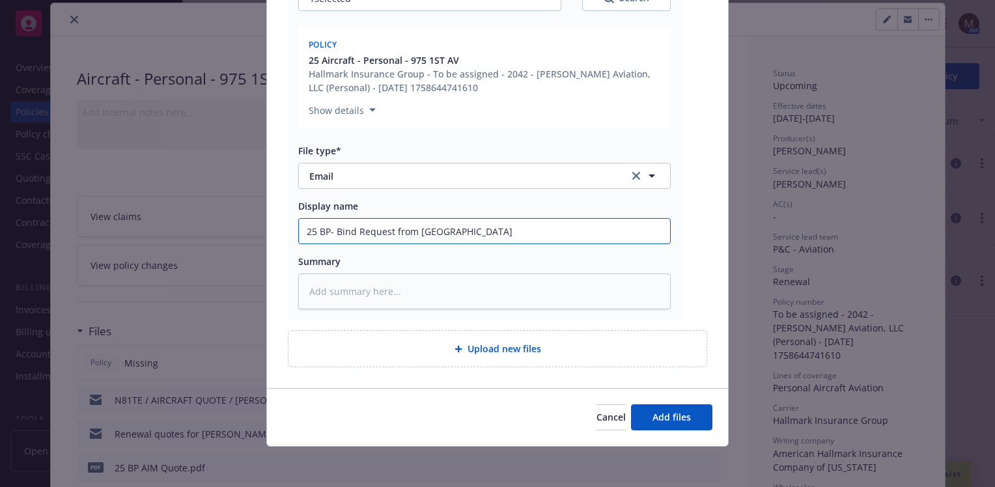
type input "25 BP- Bind Request from Insur"
type textarea "x"
type input "25 BP- Bind Request from Insure"
type textarea "x"
type input "25 BP- Bind Request from Insured"
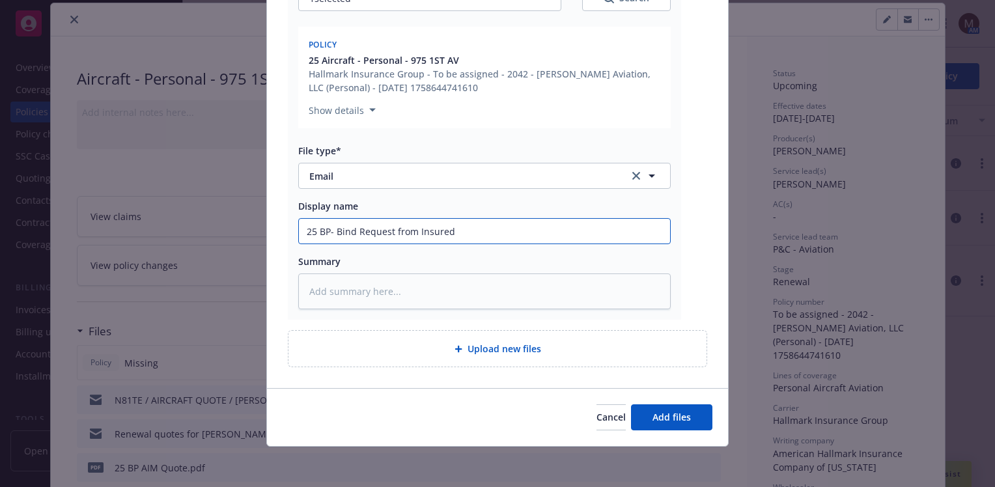
type textarea "x"
type input "25 BP- Bind Request from Insured"
type textarea "x"
type input "25 BP- Bind Request from Insured ("
type textarea "x"
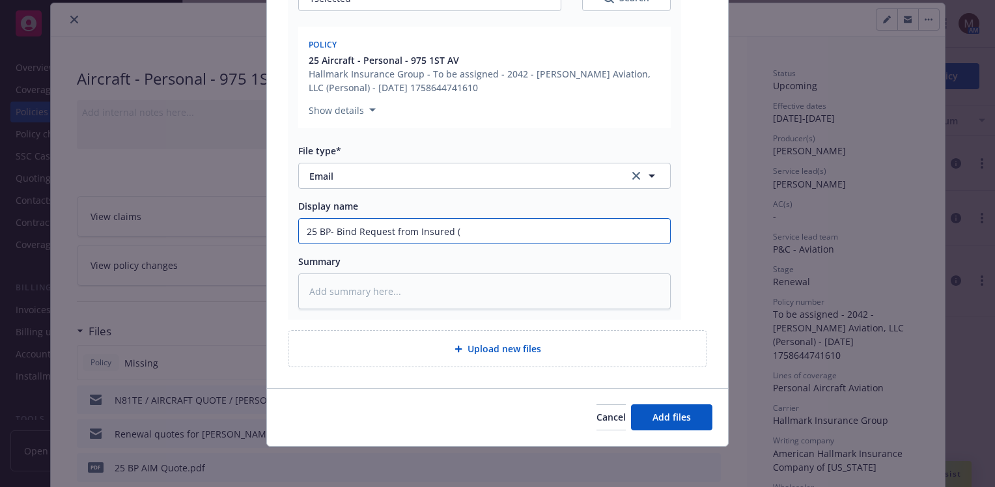
type input "25 BP- Bind Request from Insured (N"
type textarea "x"
type input "25 BP- Bind Request from Insured (N8"
type textarea "x"
type input "25 BP- Bind Request from Insured (N81"
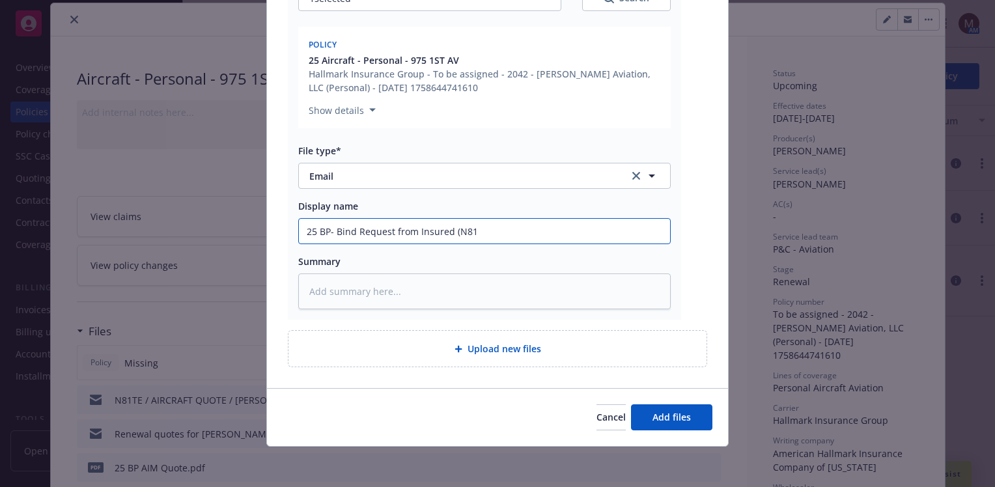
type textarea "x"
type input "25 BP- Bind Request from Insured (N81T"
type textarea "x"
type input "25 BP- Bind Request from Insured (N81TE"
type textarea "x"
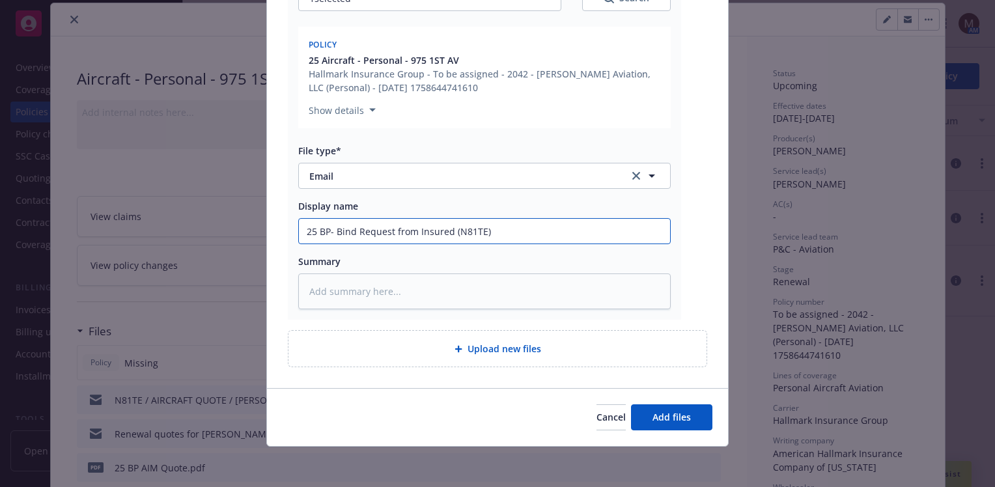
drag, startPoint x: 503, startPoint y: 235, endPoint x: 210, endPoint y: 237, distance: 293.2
click at [210, 237] on div "Add files The uploaded files will be associated with 25 Aircraft - Personal - 9…" at bounding box center [497, 243] width 995 height 487
type input "25 BP- Bind Request from Insured (N81TE)"
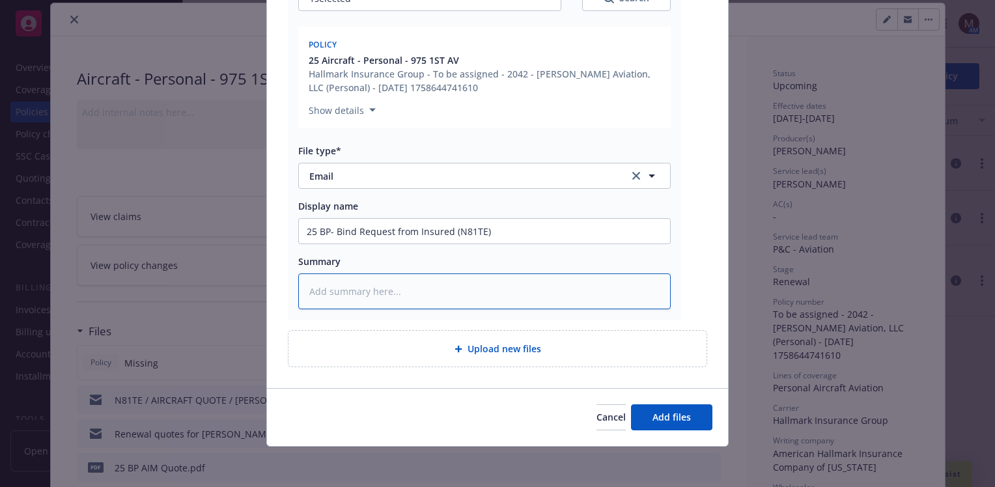
click at [326, 296] on textarea at bounding box center [484, 292] width 373 height 36
paste textarea "25 BP- Bind Request from Insured (N81TE)"
type textarea "x"
type textarea "25 BP- Bind Request from Insured (N81TE)"
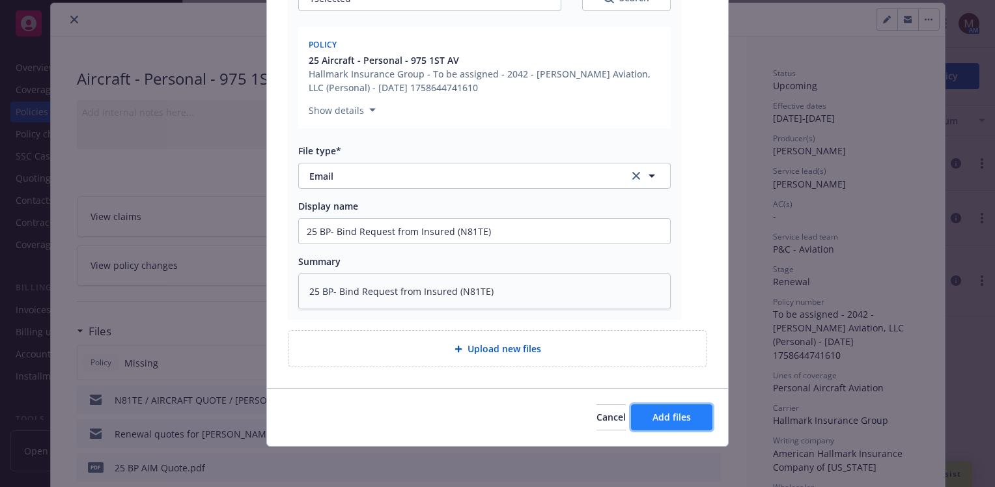
click at [672, 416] on span "Add files" at bounding box center [672, 417] width 38 height 12
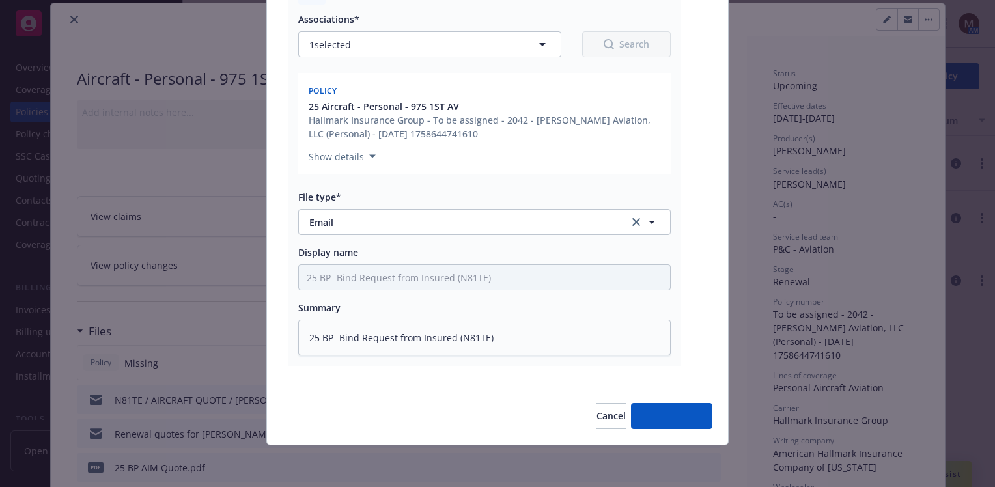
scroll to position [185, 0]
type textarea "x"
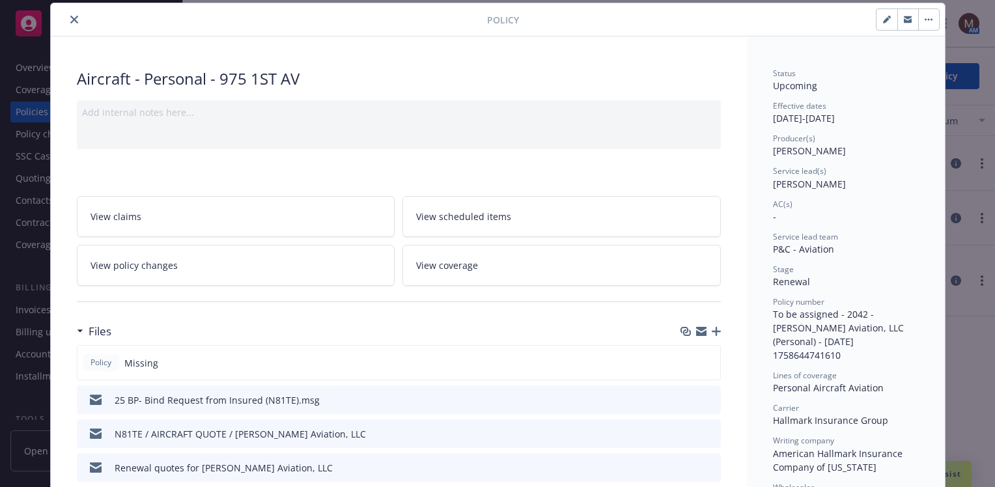
click at [70, 18] on icon "close" at bounding box center [74, 20] width 8 height 8
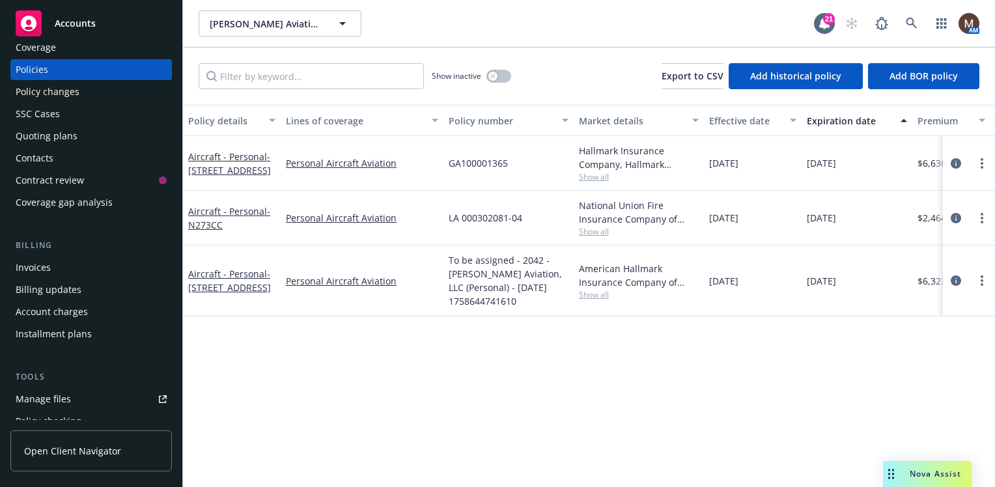
scroll to position [65, 0]
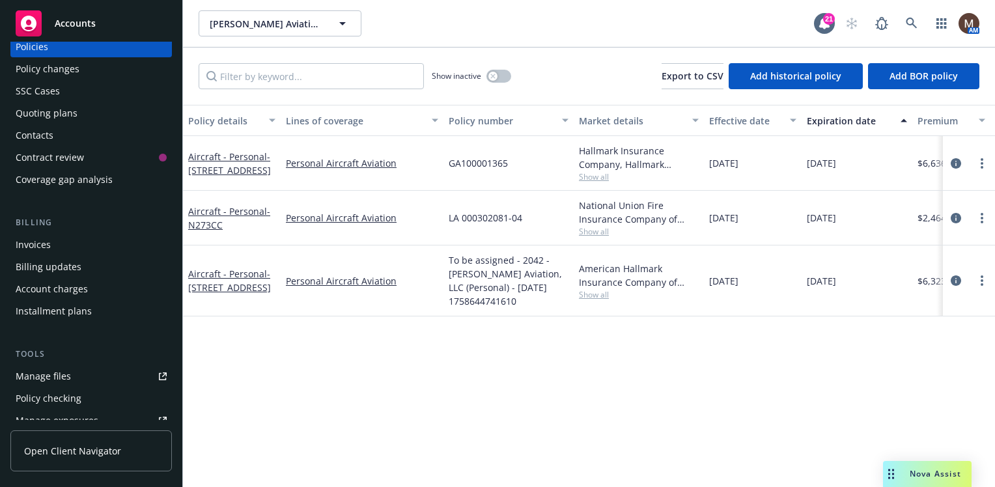
click at [64, 371] on div "Manage files" at bounding box center [43, 376] width 55 height 21
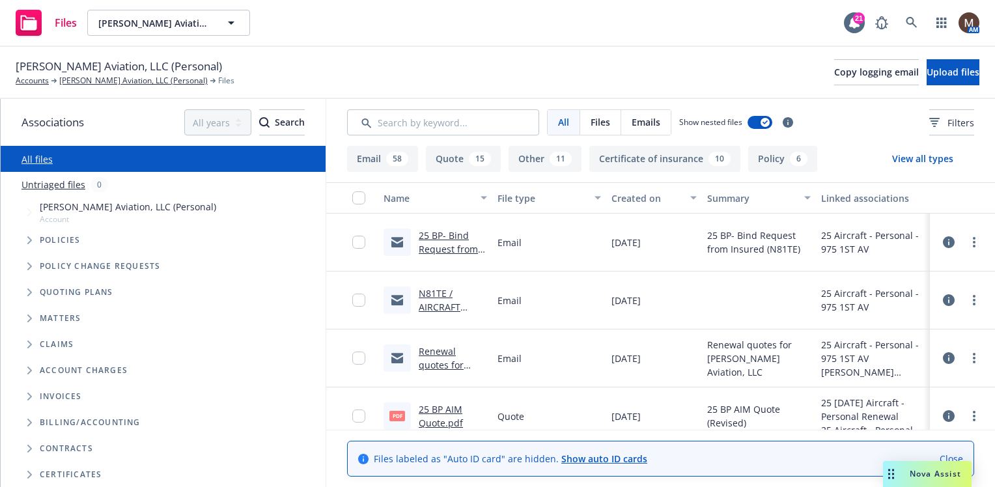
click at [635, 160] on button "Certificate of insurance 10" at bounding box center [665, 159] width 151 height 26
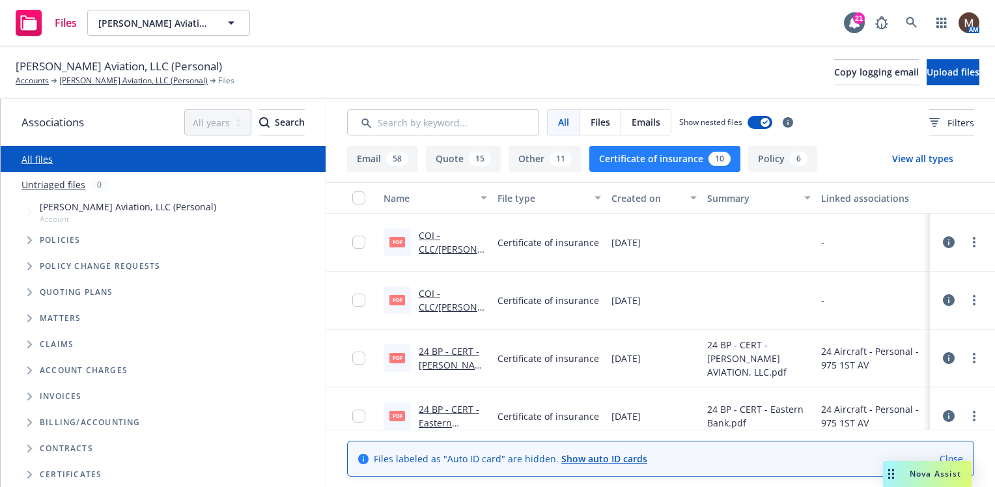
click at [472, 293] on link "COI - CLC/[PERSON_NAME] - [PERSON_NAME] aviation,LLC - fillable.pdf" at bounding box center [451, 327] width 64 height 81
click at [464, 294] on link "COI - CLC/[PERSON_NAME] - [PERSON_NAME] aviation,LLC - fillable.pdf" at bounding box center [451, 327] width 64 height 81
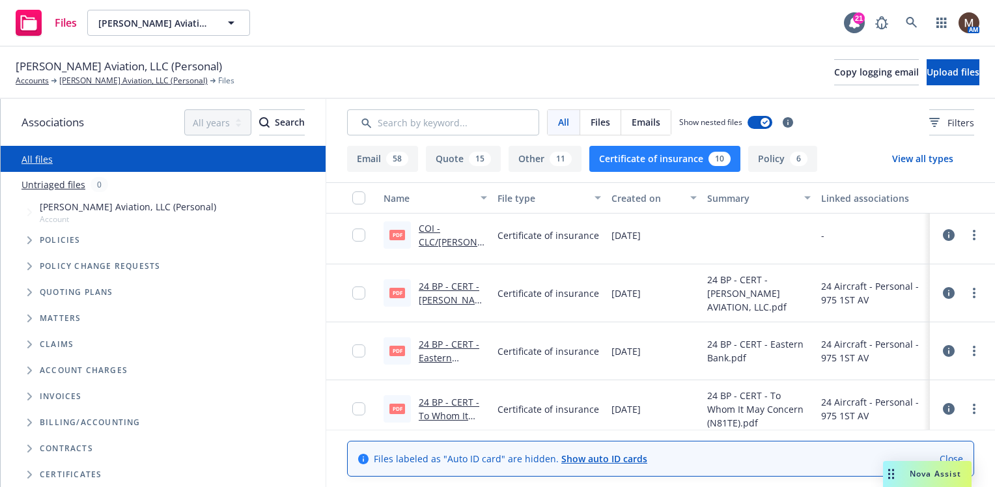
drag, startPoint x: 146, startPoint y: 78, endPoint x: 146, endPoint y: 100, distance: 22.8
click at [146, 78] on link "[PERSON_NAME] Aviation, LLC (Personal)" at bounding box center [133, 81] width 149 height 12
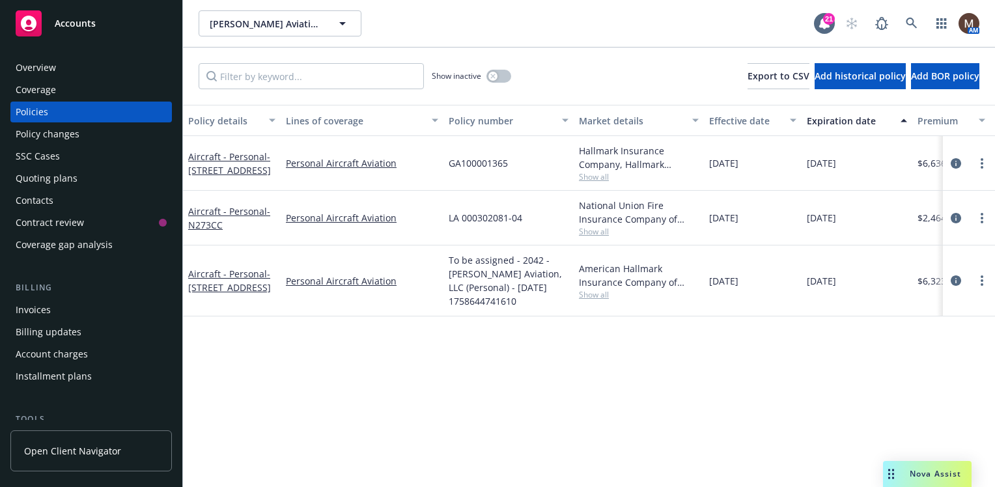
scroll to position [65, 0]
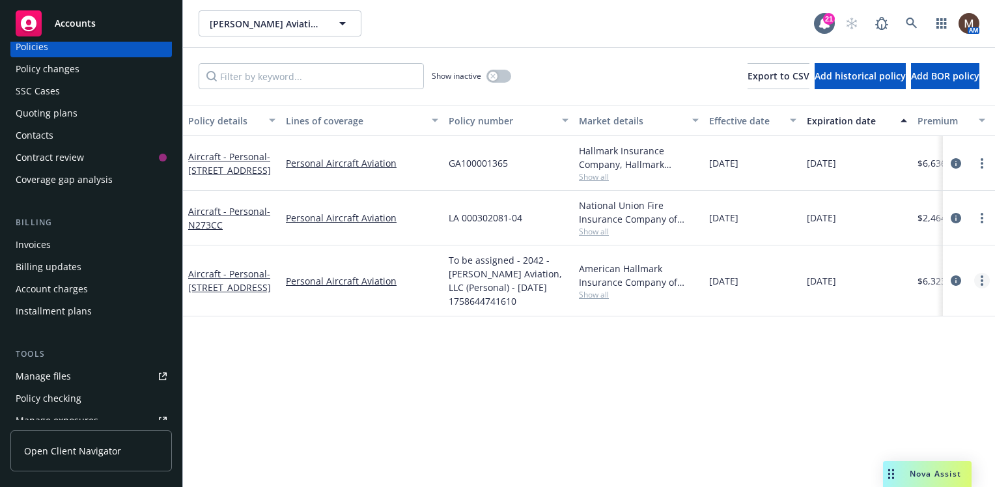
click at [980, 280] on link "more" at bounding box center [983, 281] width 16 height 16
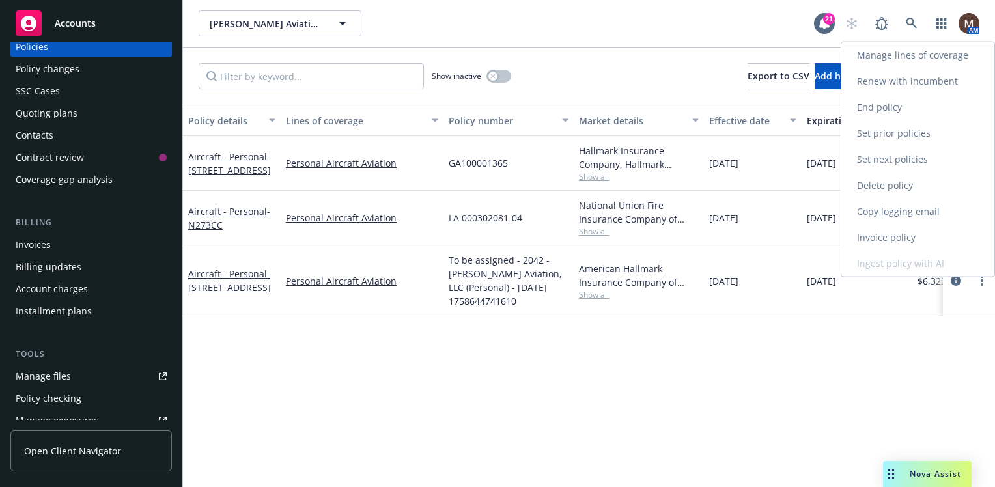
click at [912, 210] on link "Copy logging email" at bounding box center [918, 212] width 153 height 26
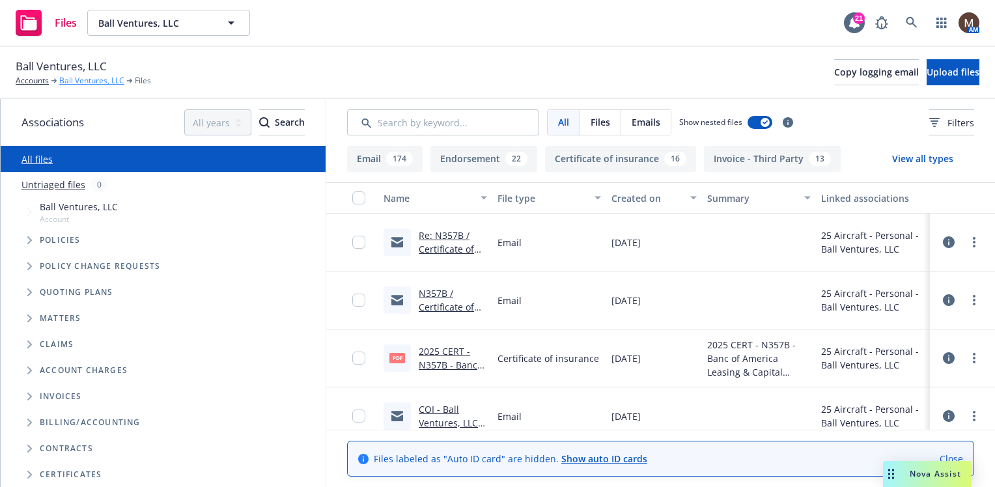
click at [98, 78] on link "Ball Ventures, LLC" at bounding box center [91, 81] width 65 height 12
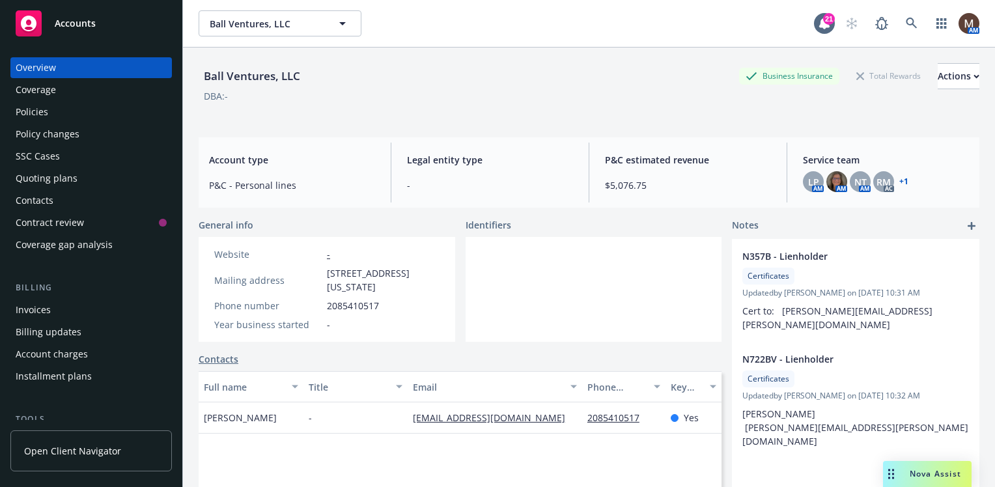
click at [43, 106] on div "Policies" at bounding box center [32, 112] width 33 height 21
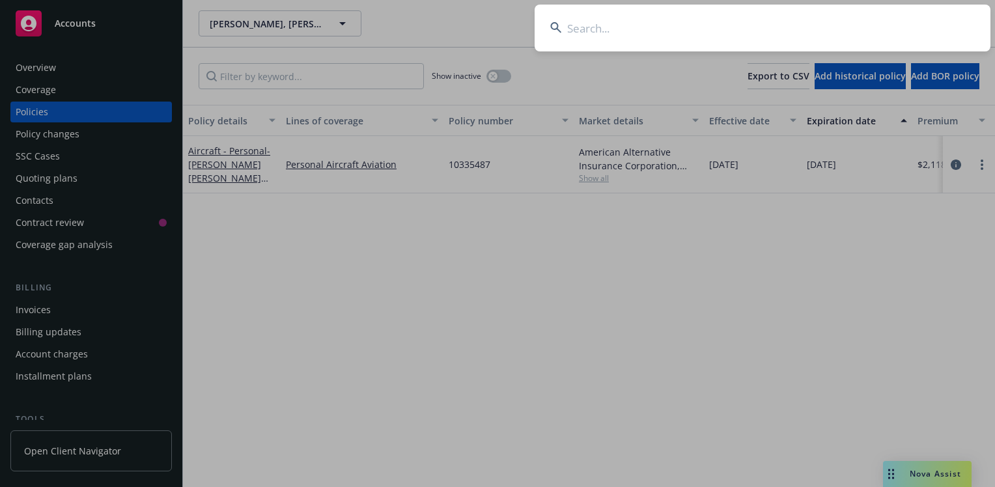
scroll to position [65, 0]
